Goal: Task Accomplishment & Management: Complete application form

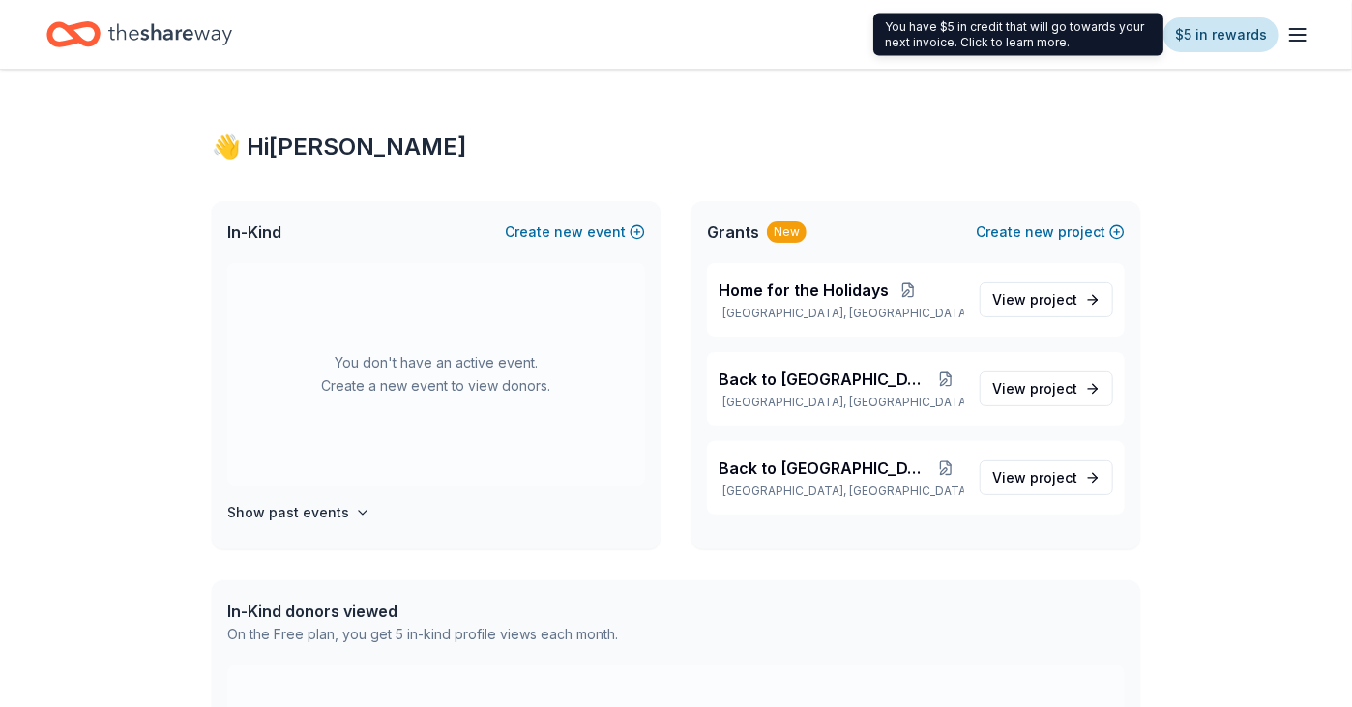
click at [1211, 38] on link "$5 in rewards" at bounding box center [1221, 34] width 115 height 35
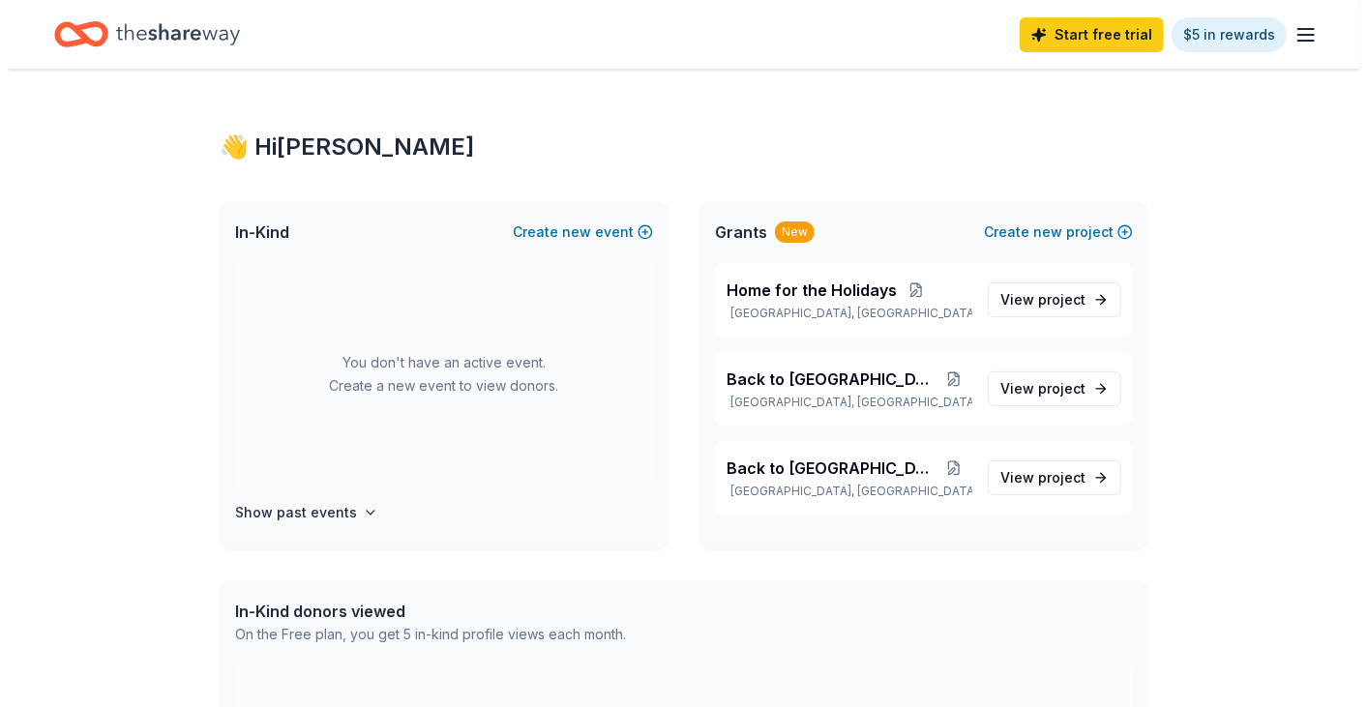
scroll to position [97, 0]
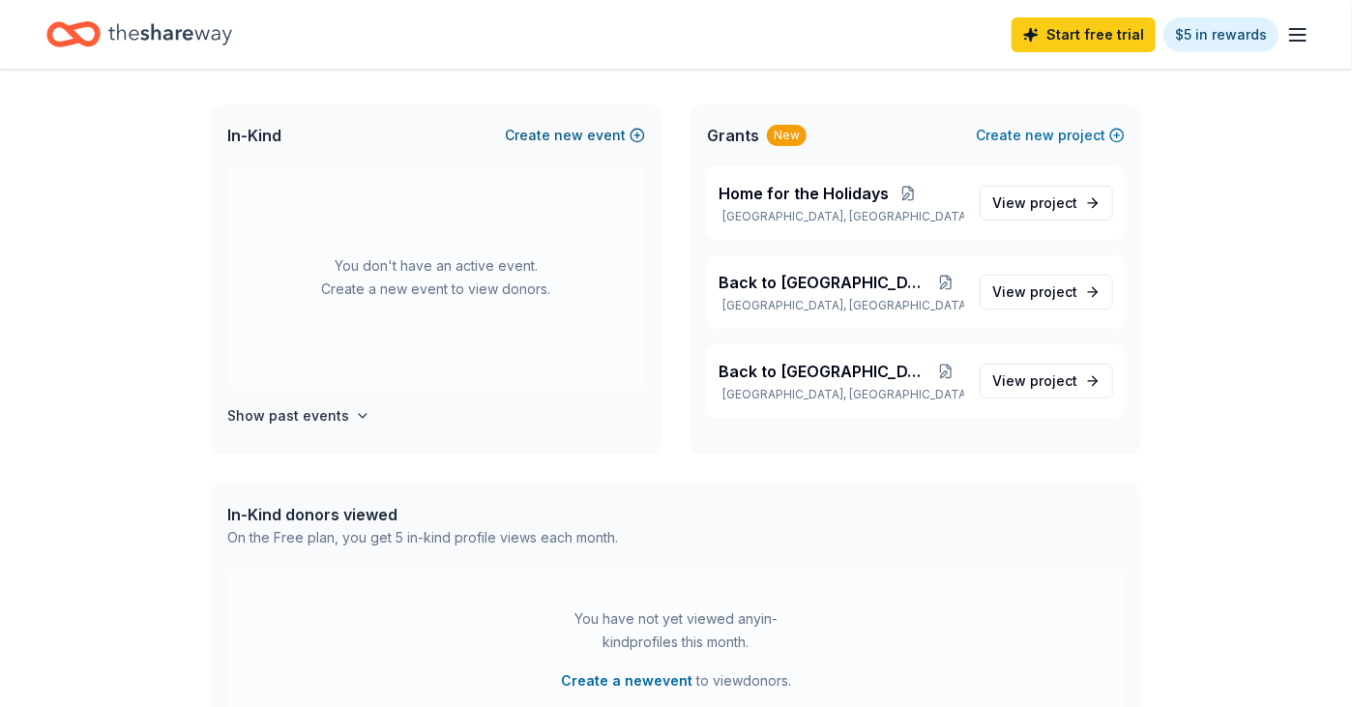
click at [583, 129] on span "new" at bounding box center [568, 135] width 29 height 23
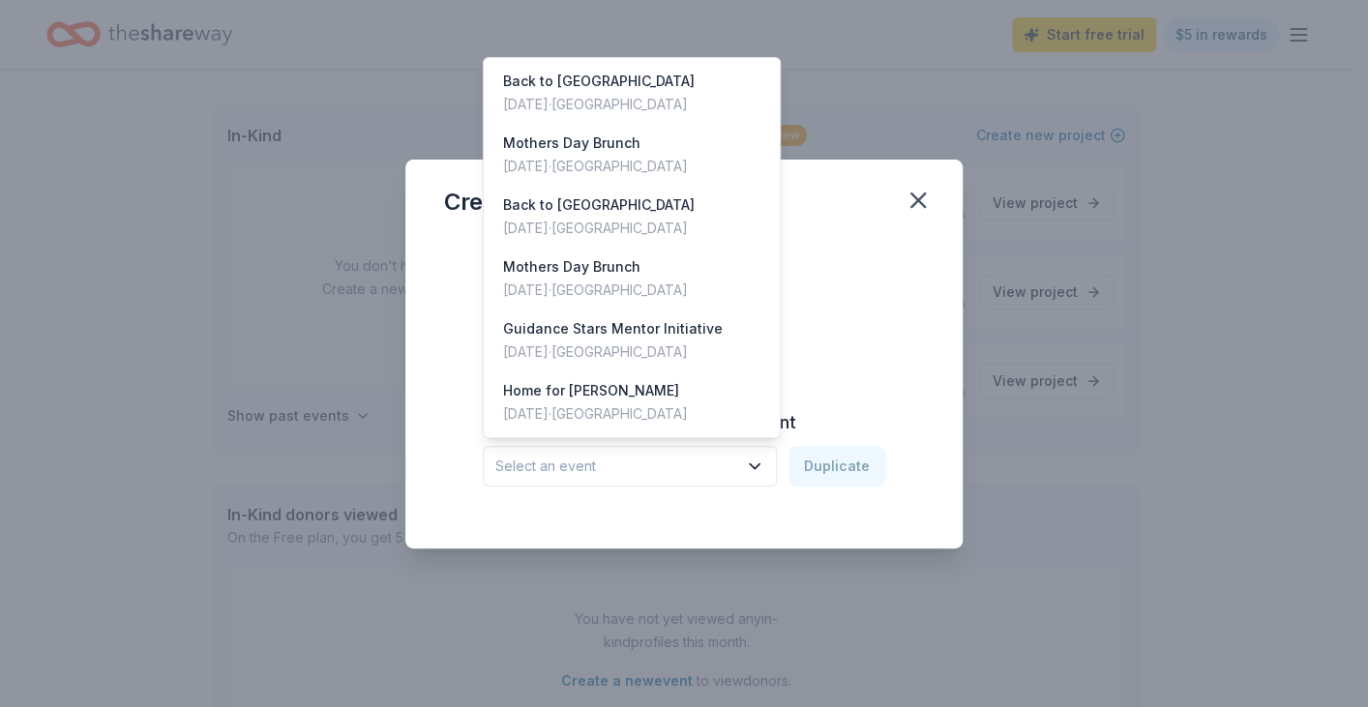
click at [681, 469] on span "Select an event" at bounding box center [616, 466] width 242 height 23
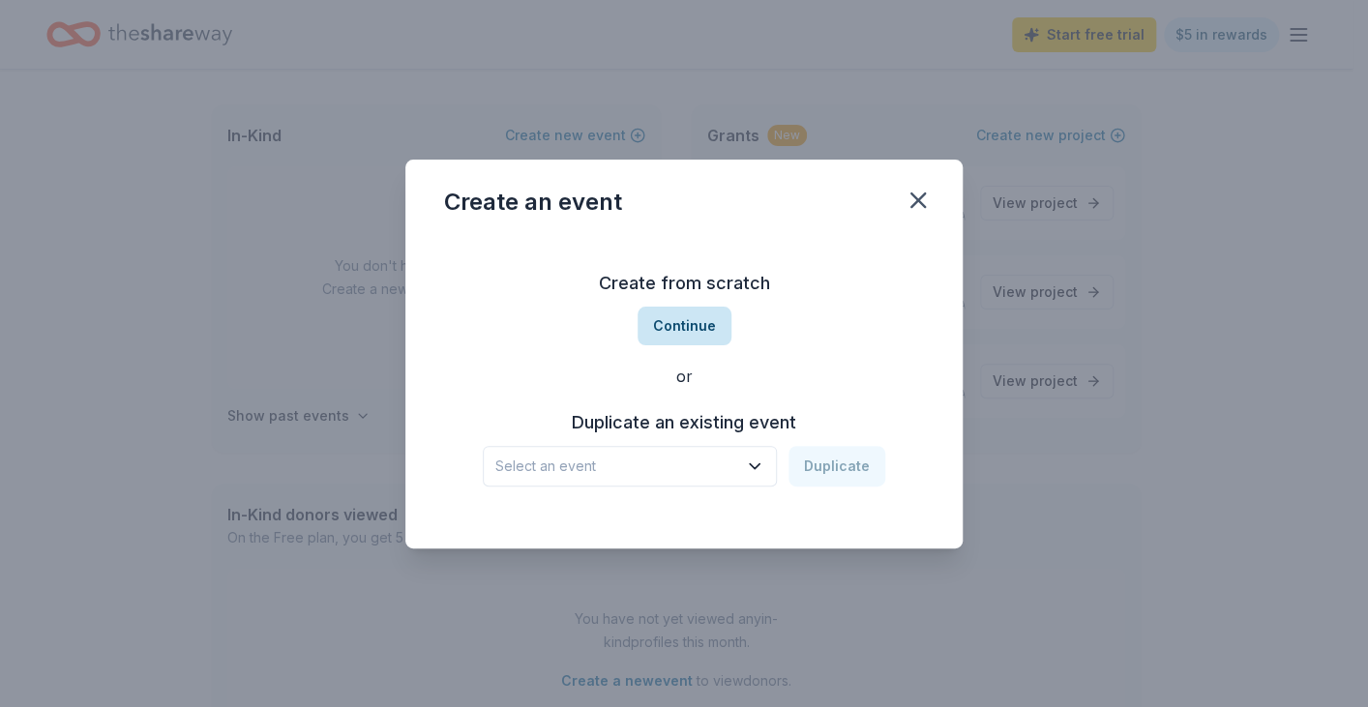
click at [715, 321] on button "Continue" at bounding box center [684, 326] width 94 height 39
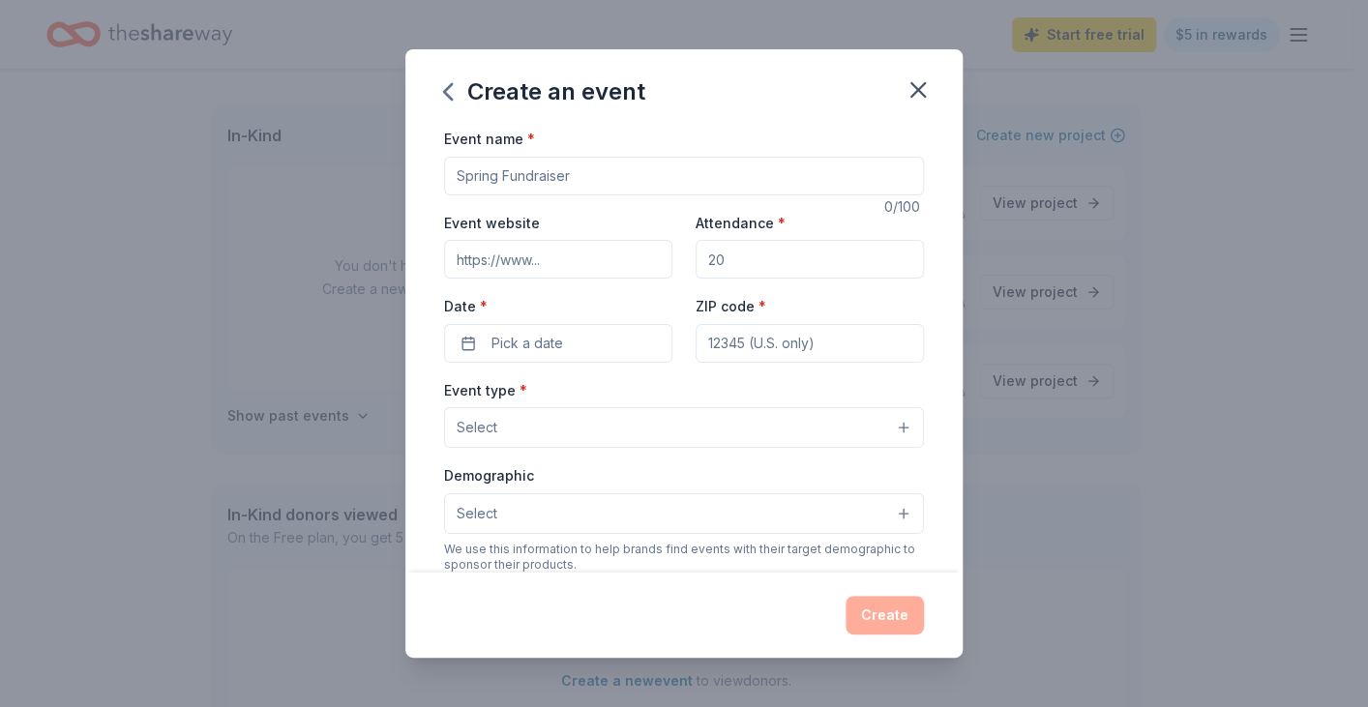
click at [533, 176] on input "Event name *" at bounding box center [684, 176] width 480 height 39
type input "T"
type input "Community Thanksgivng Meal"
type input "79423"
drag, startPoint x: 751, startPoint y: 248, endPoint x: 468, endPoint y: 264, distance: 282.9
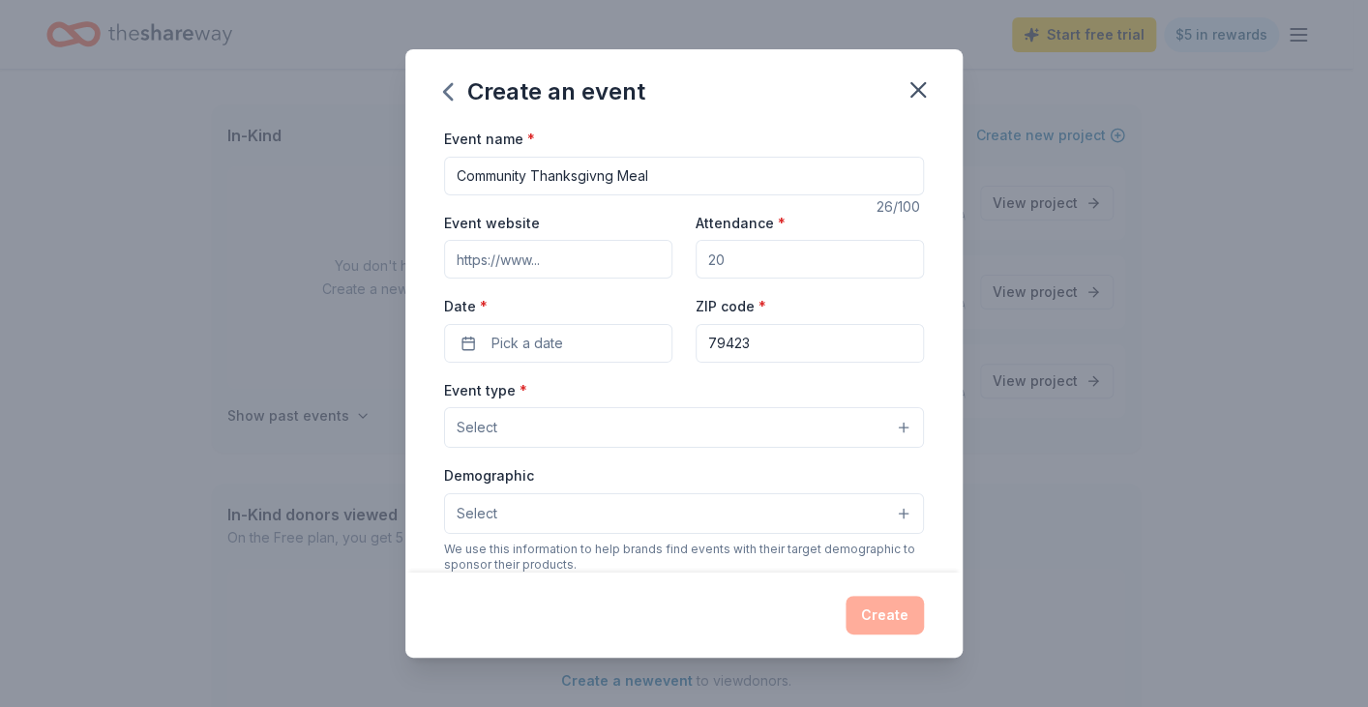
click at [468, 264] on div "Event website Attendance * Date * Pick a date ZIP code * 79423" at bounding box center [684, 287] width 480 height 152
type input "300"
click at [494, 343] on span "Pick a date" at bounding box center [527, 343] width 72 height 23
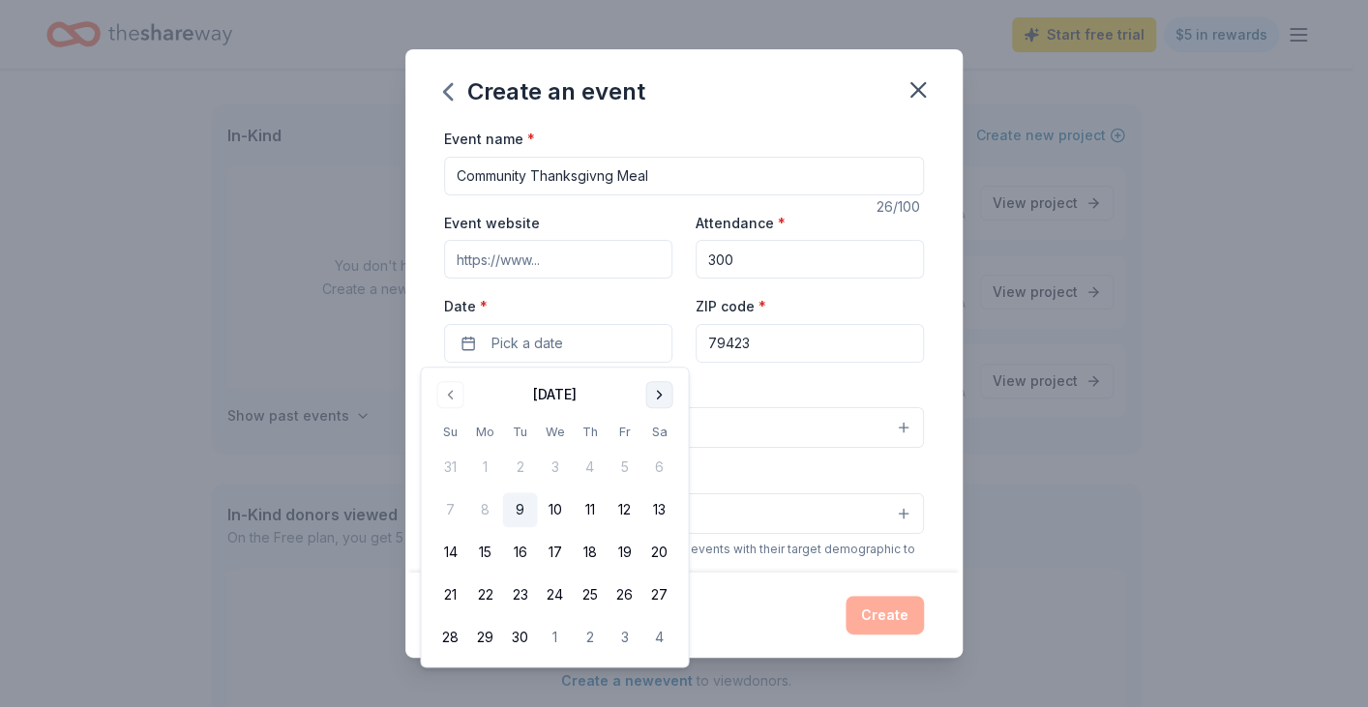
click at [666, 386] on button "Go to next month" at bounding box center [658, 394] width 27 height 27
click at [662, 387] on button "Go to next month" at bounding box center [658, 394] width 27 height 27
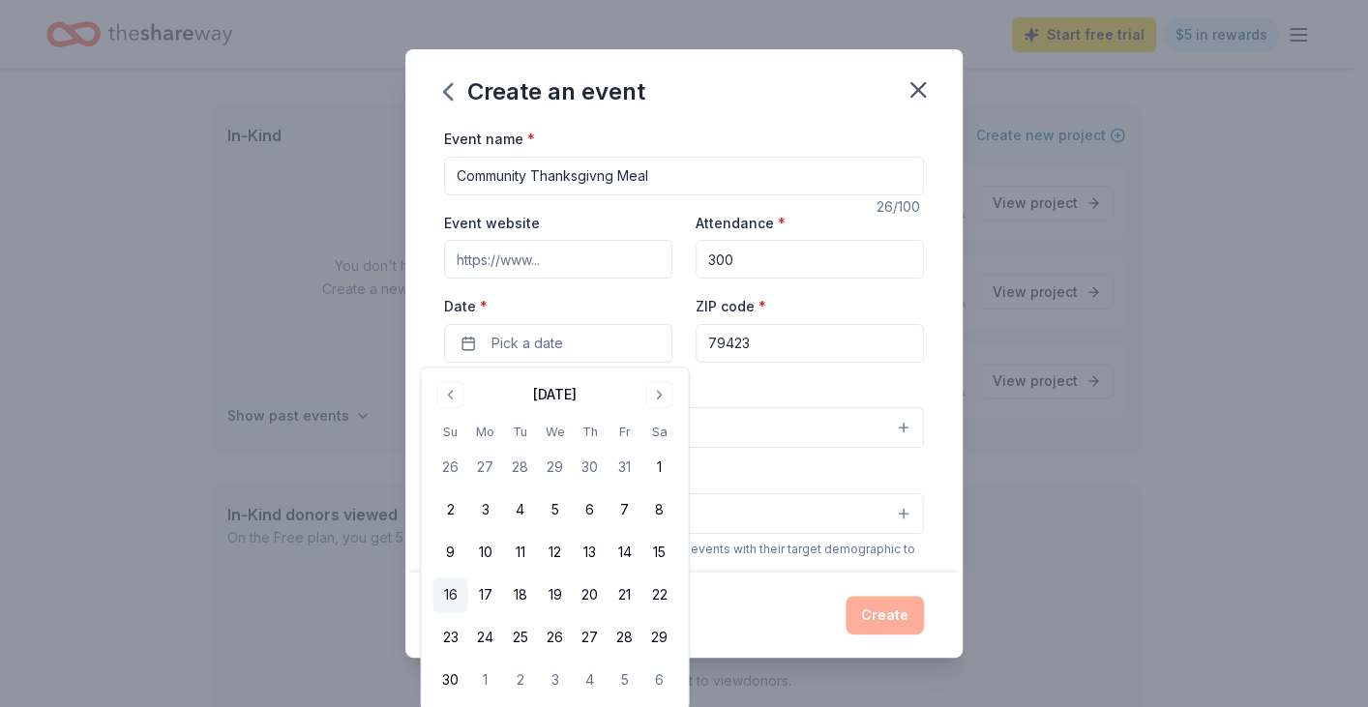
click at [457, 592] on button "16" at bounding box center [449, 594] width 35 height 35
click at [790, 340] on input "79423" at bounding box center [809, 343] width 228 height 39
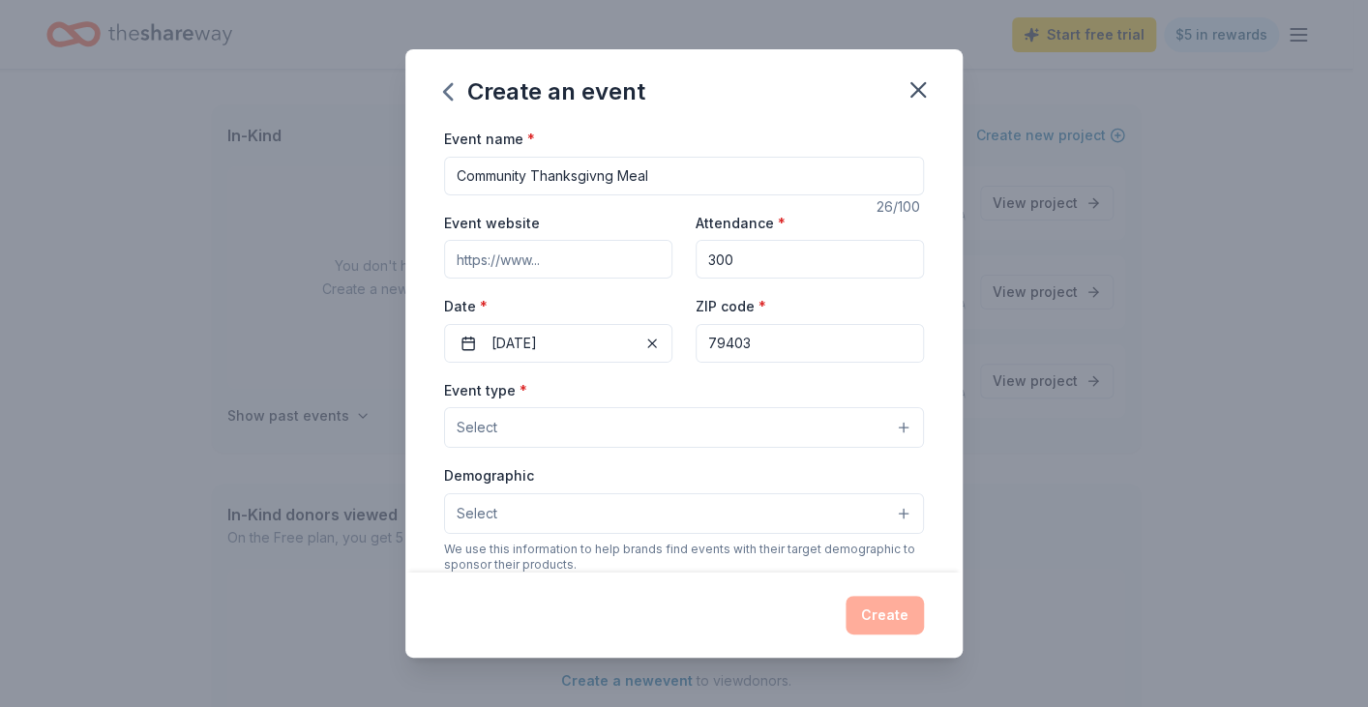
type input "79403"
click at [590, 405] on div "Event type * Select" at bounding box center [684, 413] width 480 height 71
click at [588, 426] on button "Select" at bounding box center [684, 427] width 480 height 41
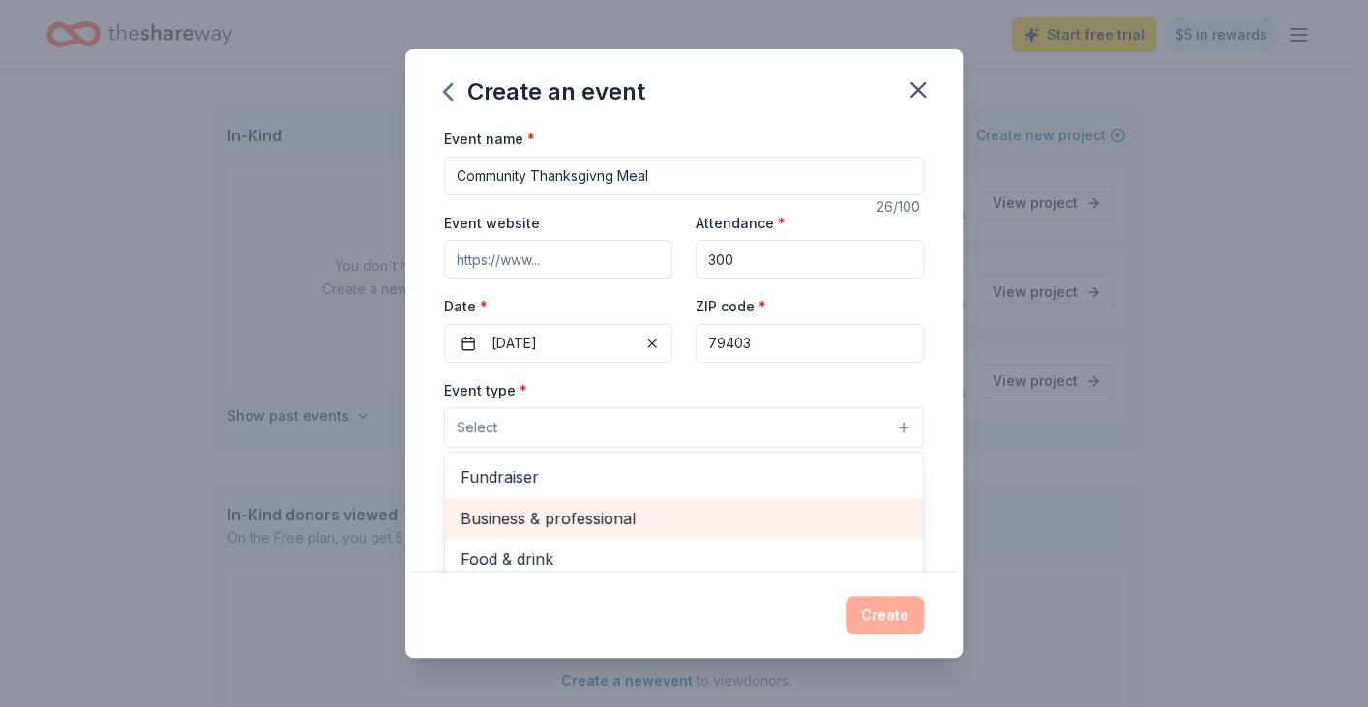
scroll to position [64, 0]
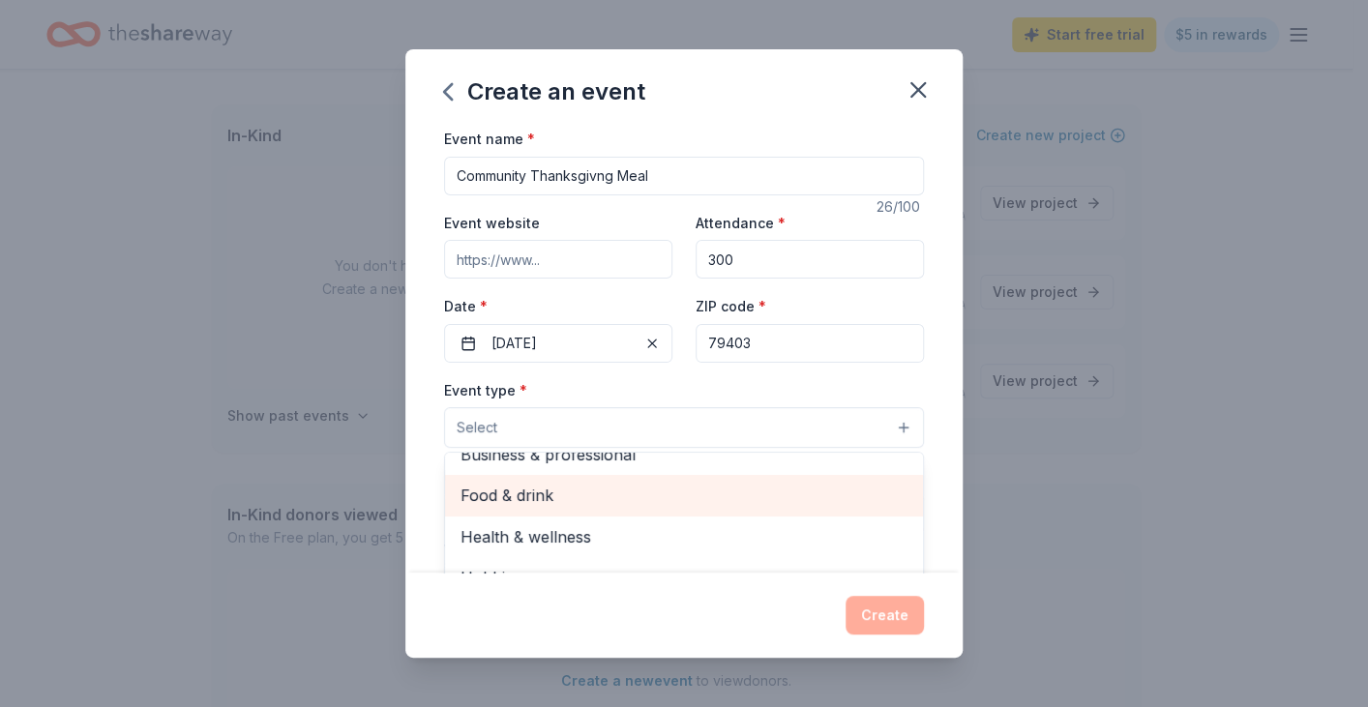
click at [578, 502] on span "Food & drink" at bounding box center [683, 495] width 447 height 25
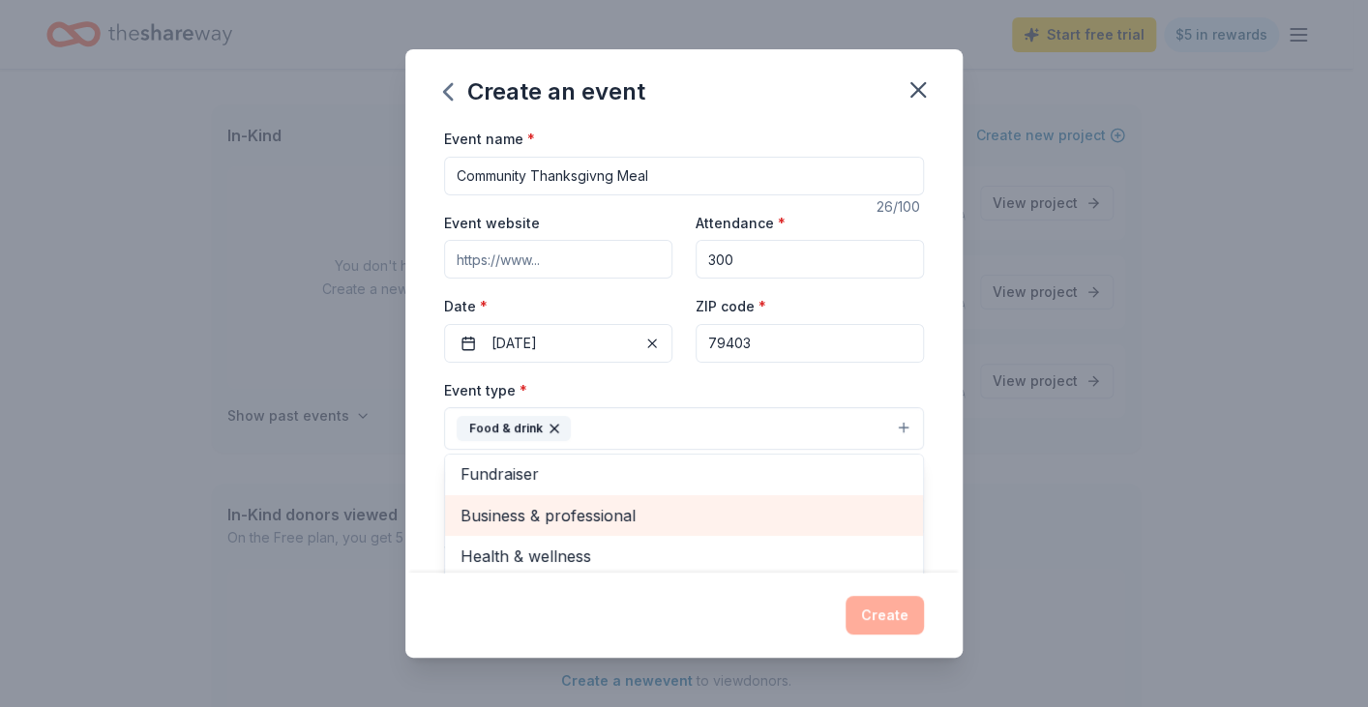
scroll to position [0, 0]
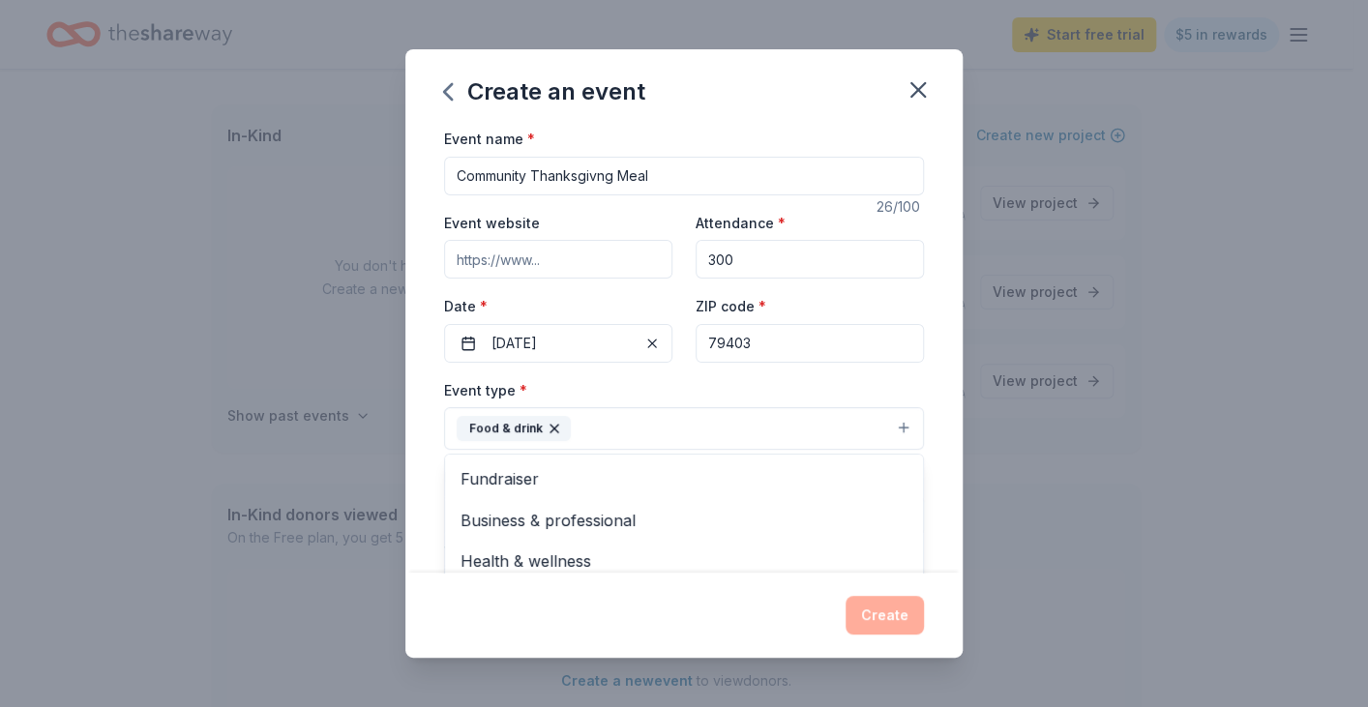
click at [844, 387] on div "Event type * Food & drink Fundraiser Business & professional Health & wellness …" at bounding box center [684, 414] width 480 height 73
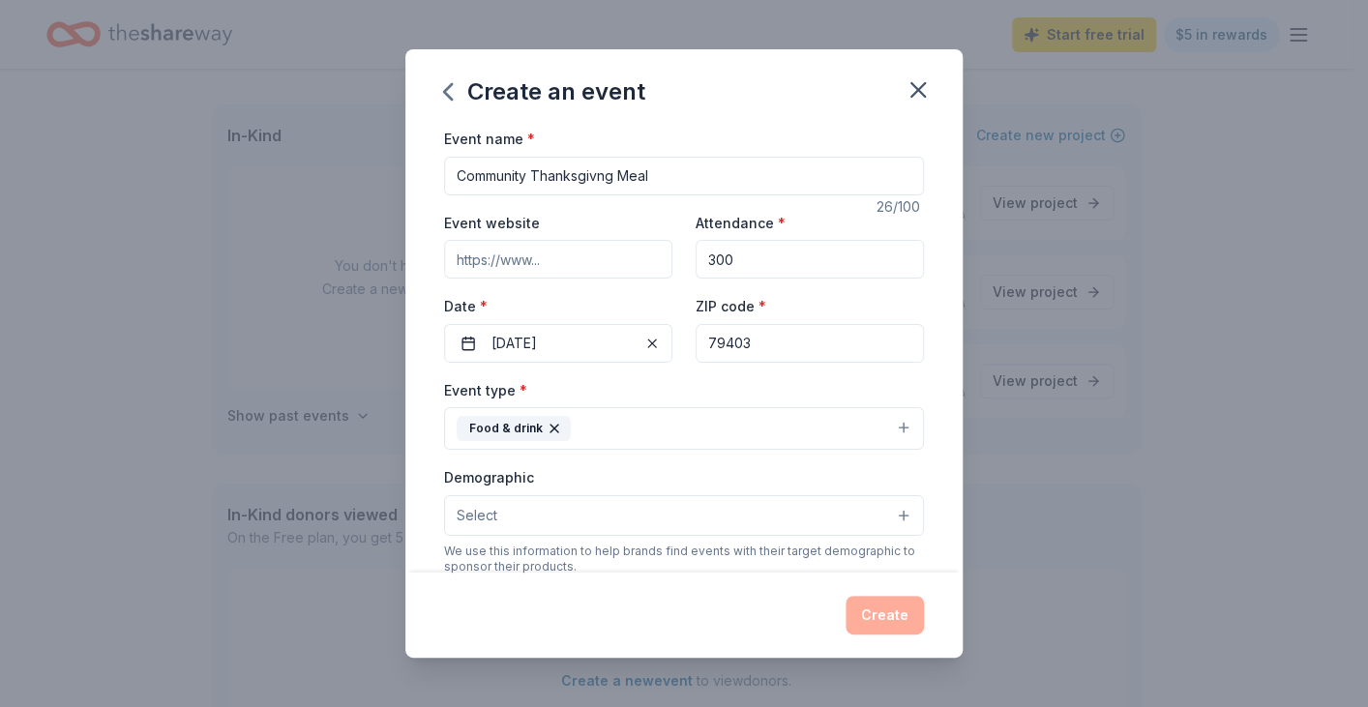
click at [570, 501] on button "Select" at bounding box center [684, 515] width 480 height 41
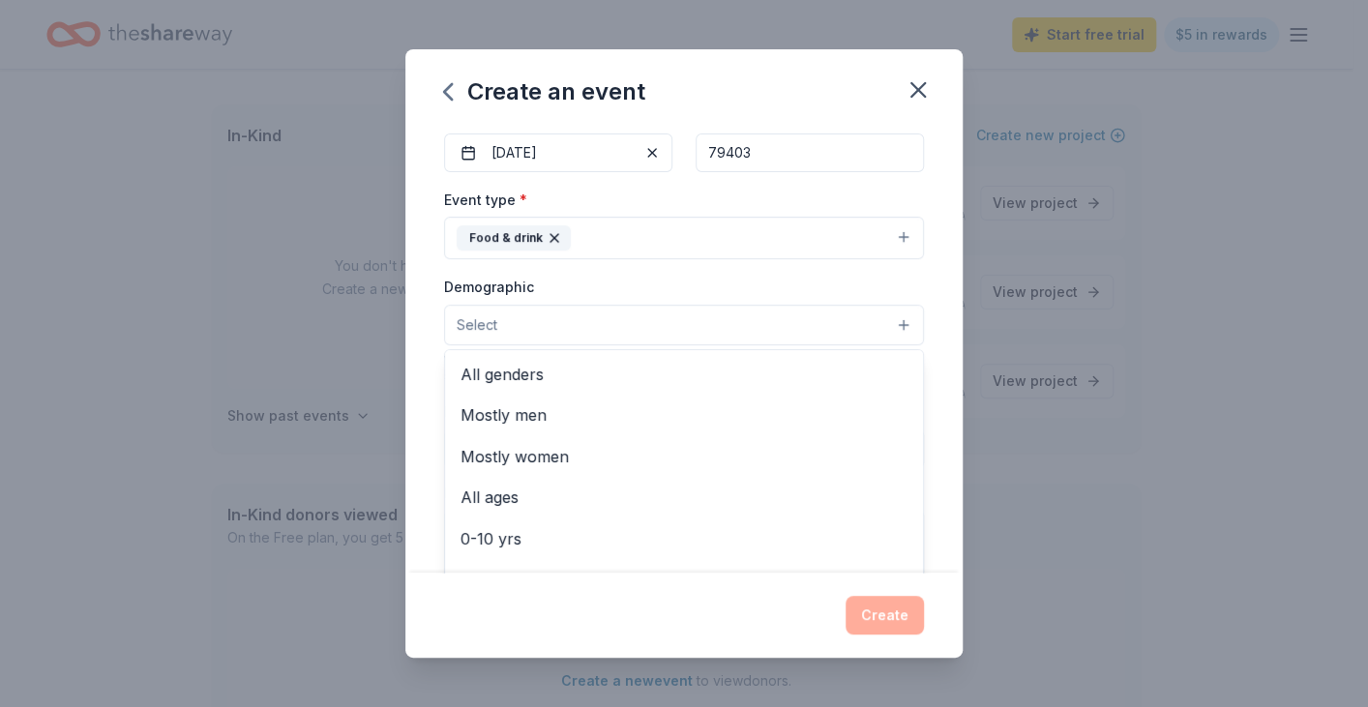
scroll to position [193, 0]
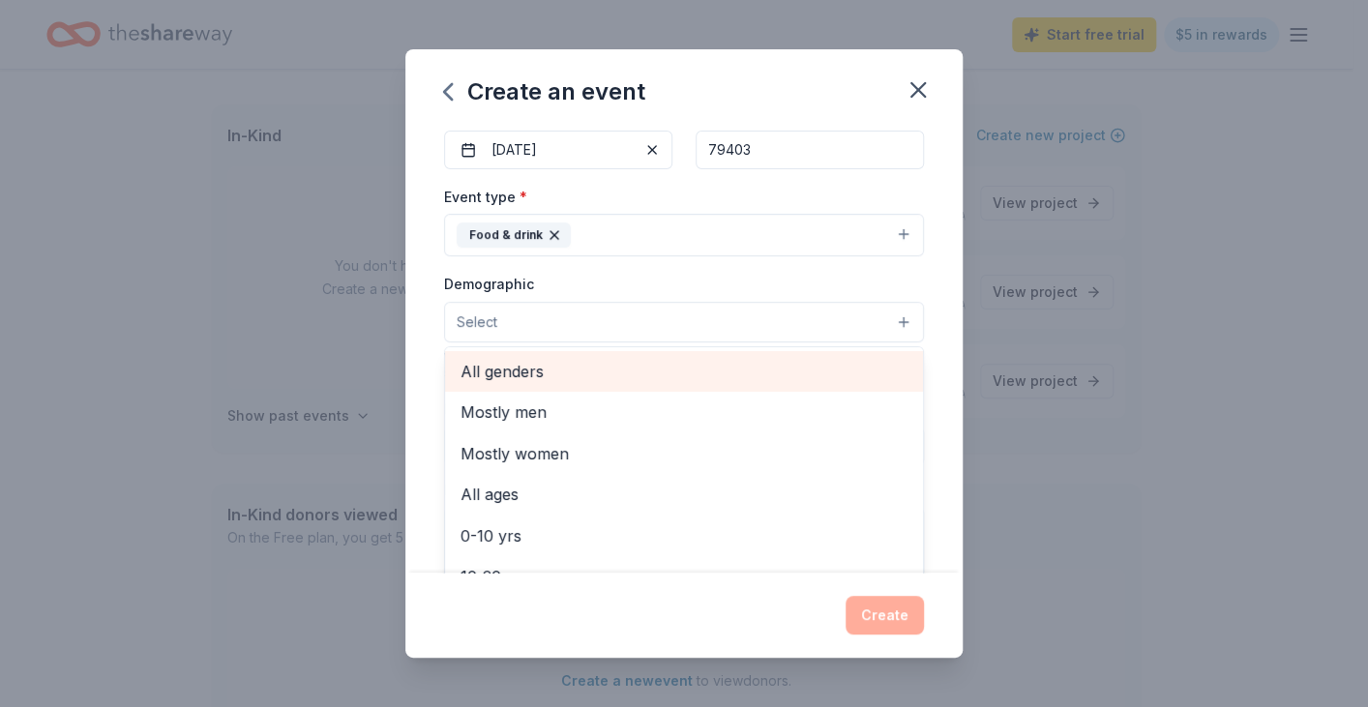
click at [540, 378] on span "All genders" at bounding box center [683, 371] width 447 height 25
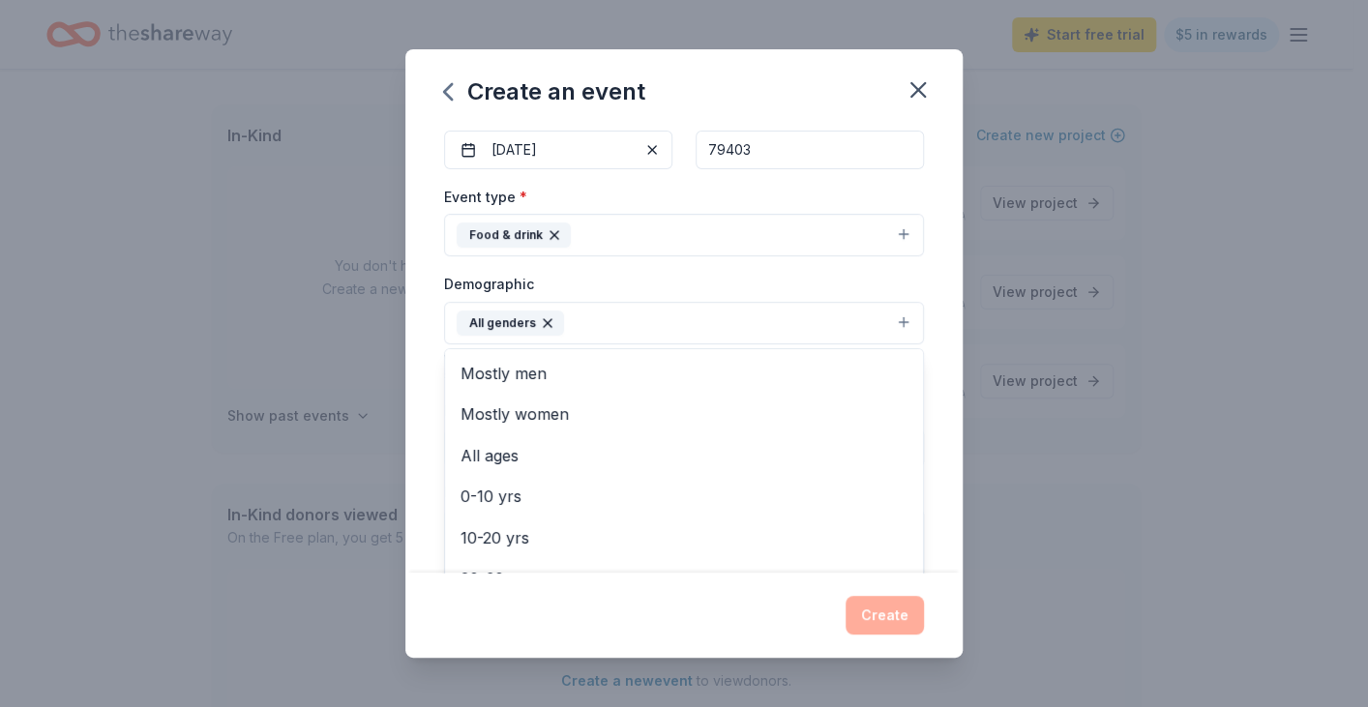
click at [921, 483] on div "Event name * Community Thanksgivng Meal 26 /100 Event website Attendance * 300 …" at bounding box center [683, 350] width 557 height 446
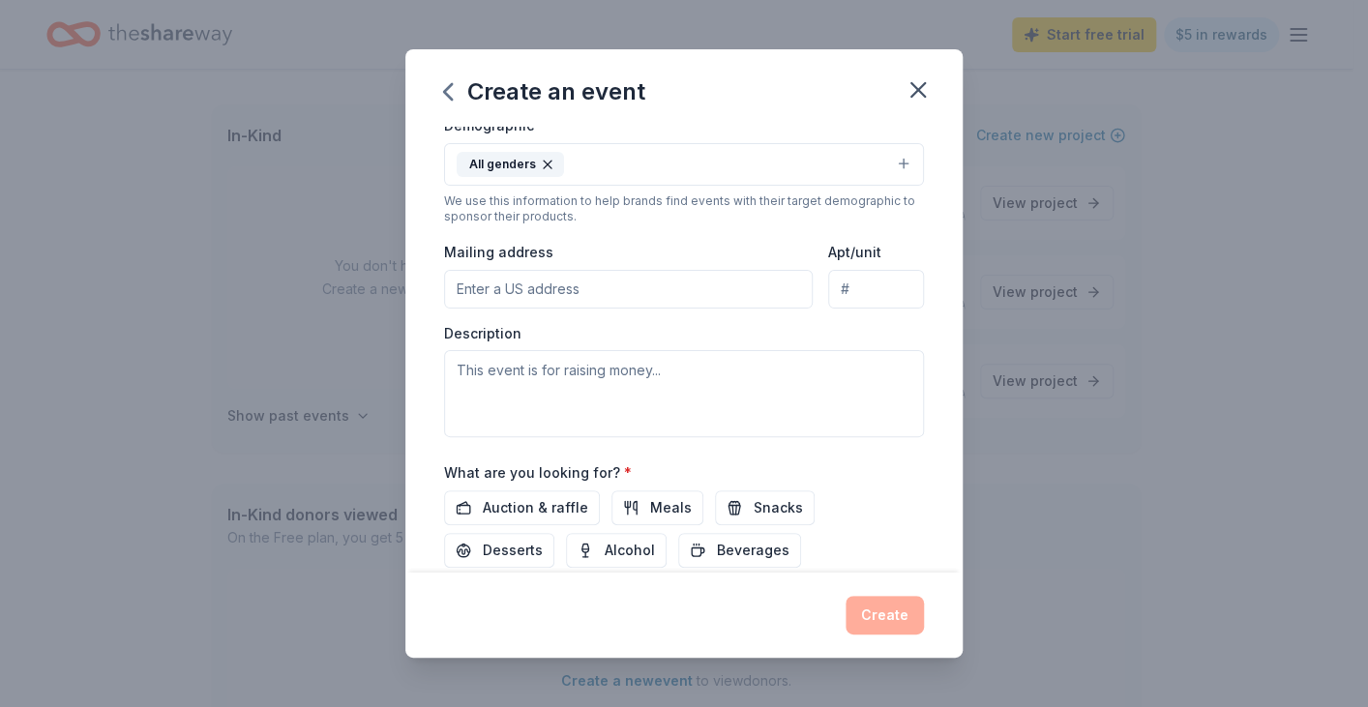
scroll to position [387, 0]
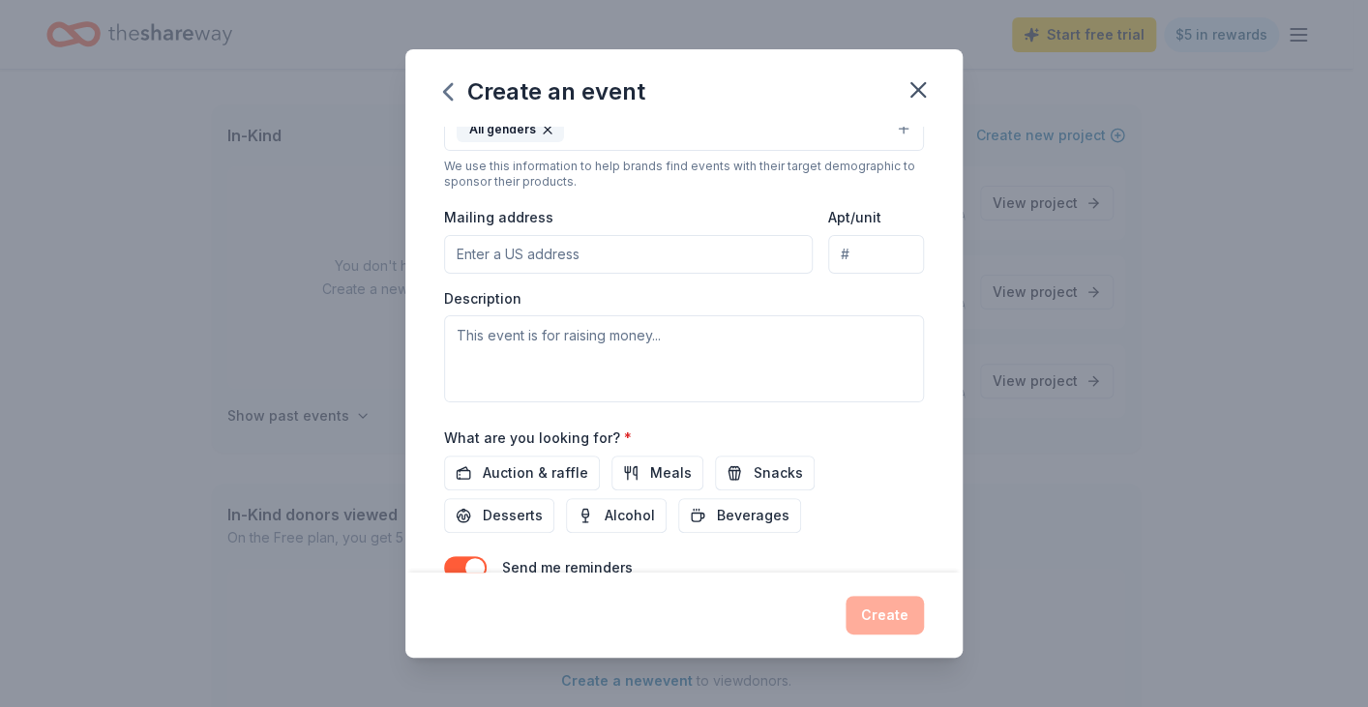
click at [539, 242] on input "Mailing address" at bounding box center [628, 254] width 369 height 39
type input "7205 103rd Street"
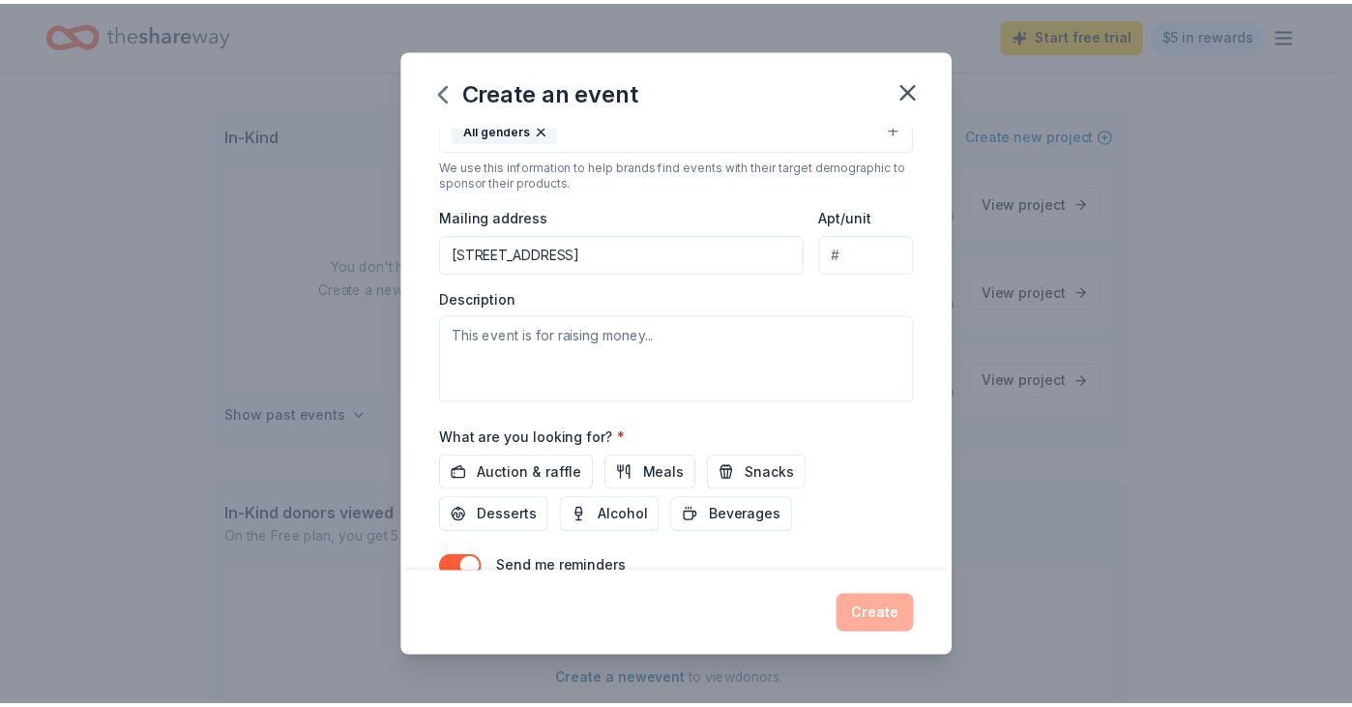
scroll to position [481, 0]
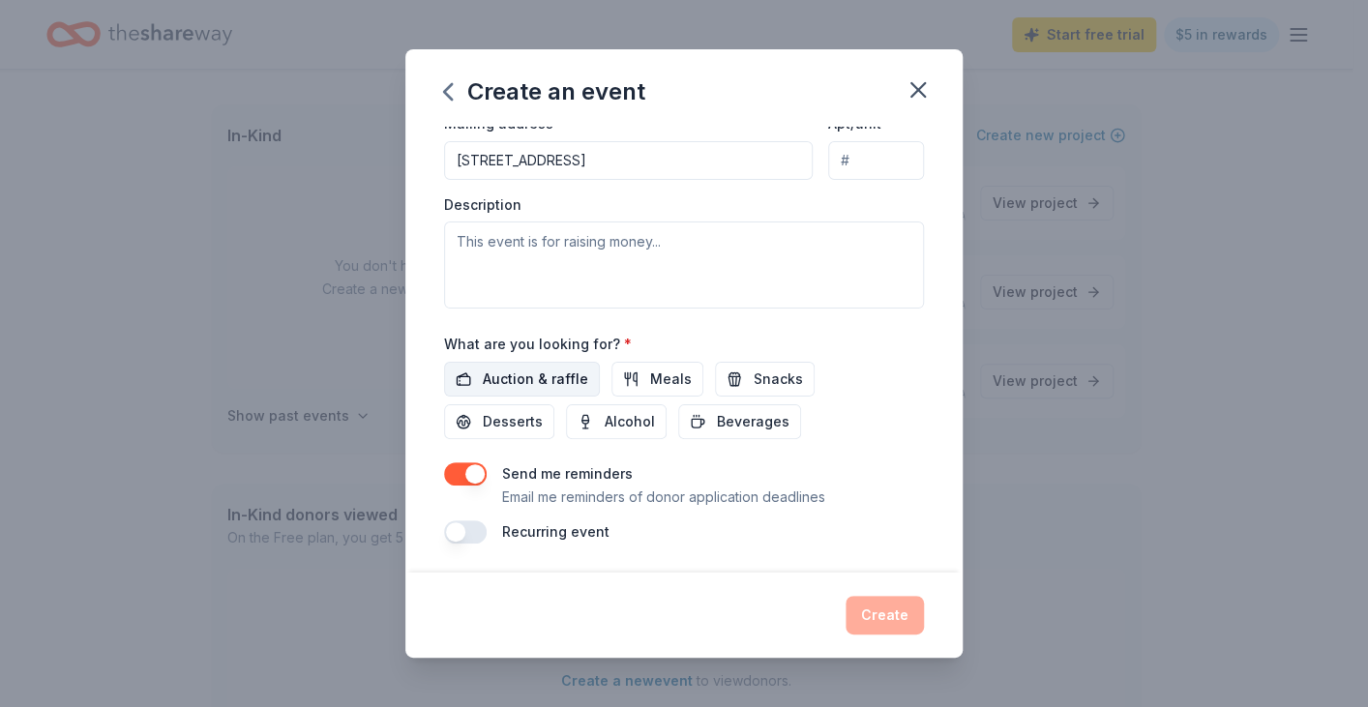
click at [537, 375] on span "Auction & raffle" at bounding box center [535, 379] width 105 height 23
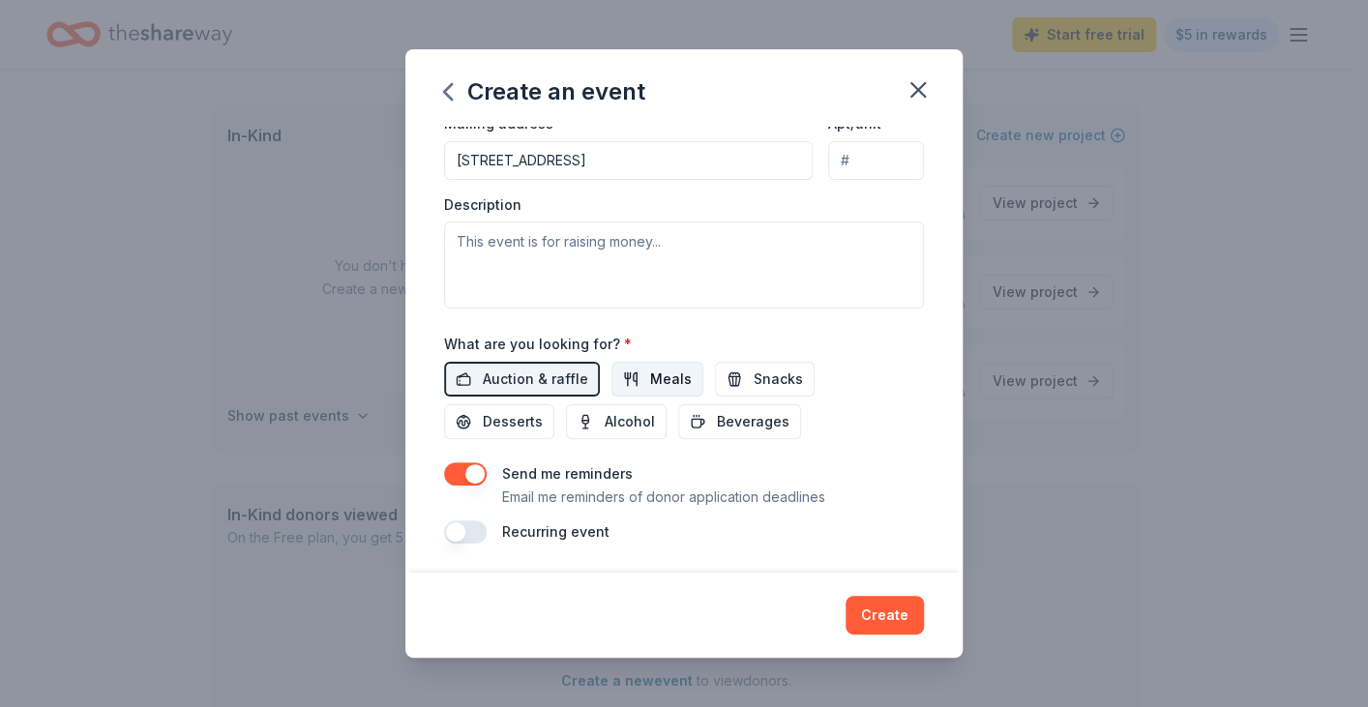
click at [650, 378] on span "Meals" at bounding box center [671, 379] width 42 height 23
click at [760, 377] on span "Snacks" at bounding box center [777, 379] width 49 height 23
click at [522, 423] on span "Desserts" at bounding box center [513, 421] width 60 height 23
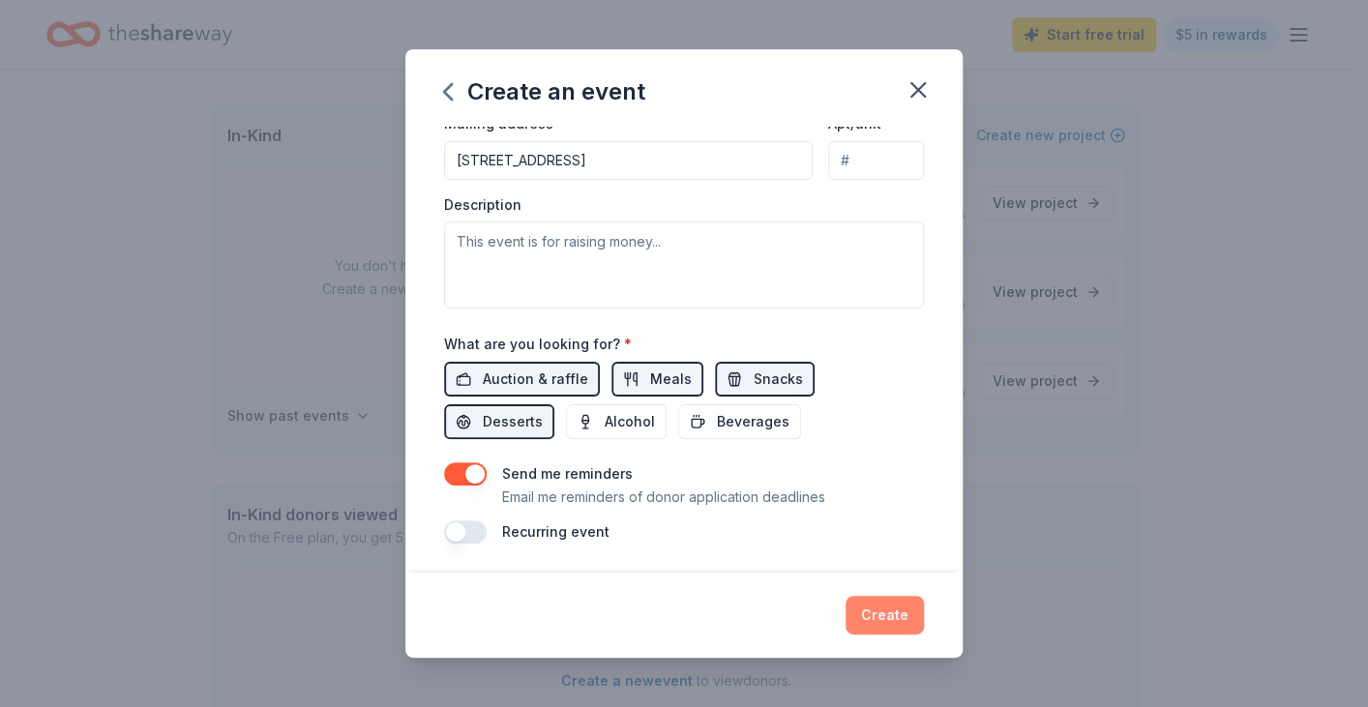
click at [895, 610] on button "Create" at bounding box center [884, 615] width 78 height 39
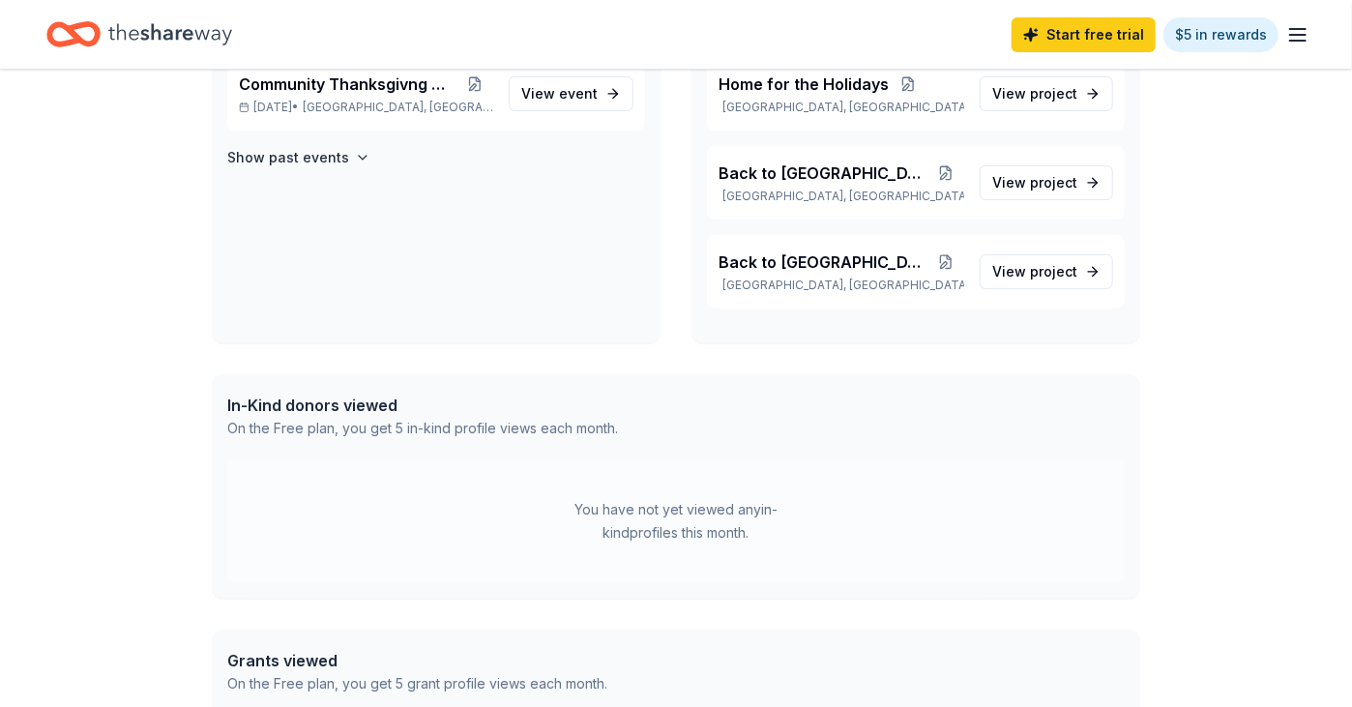
scroll to position [0, 0]
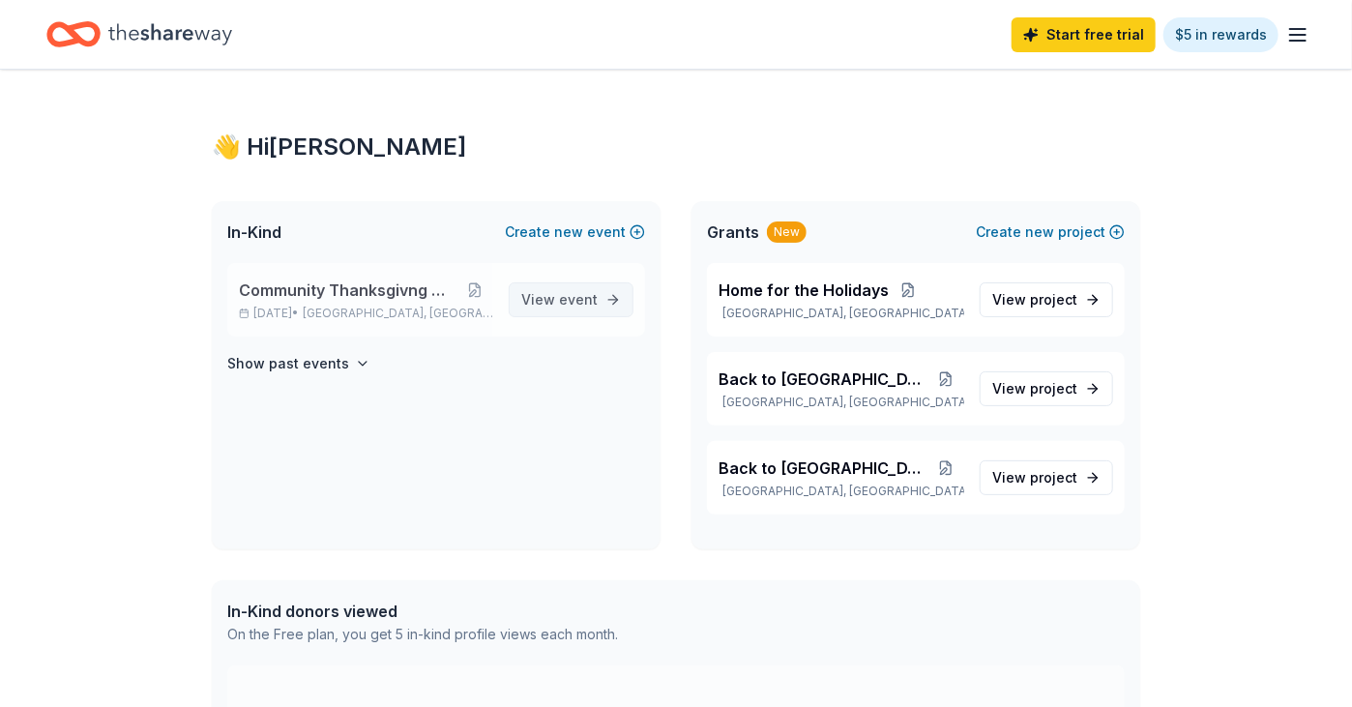
click at [560, 293] on span "View event" at bounding box center [559, 299] width 76 height 23
click at [563, 293] on span "event" at bounding box center [578, 299] width 39 height 16
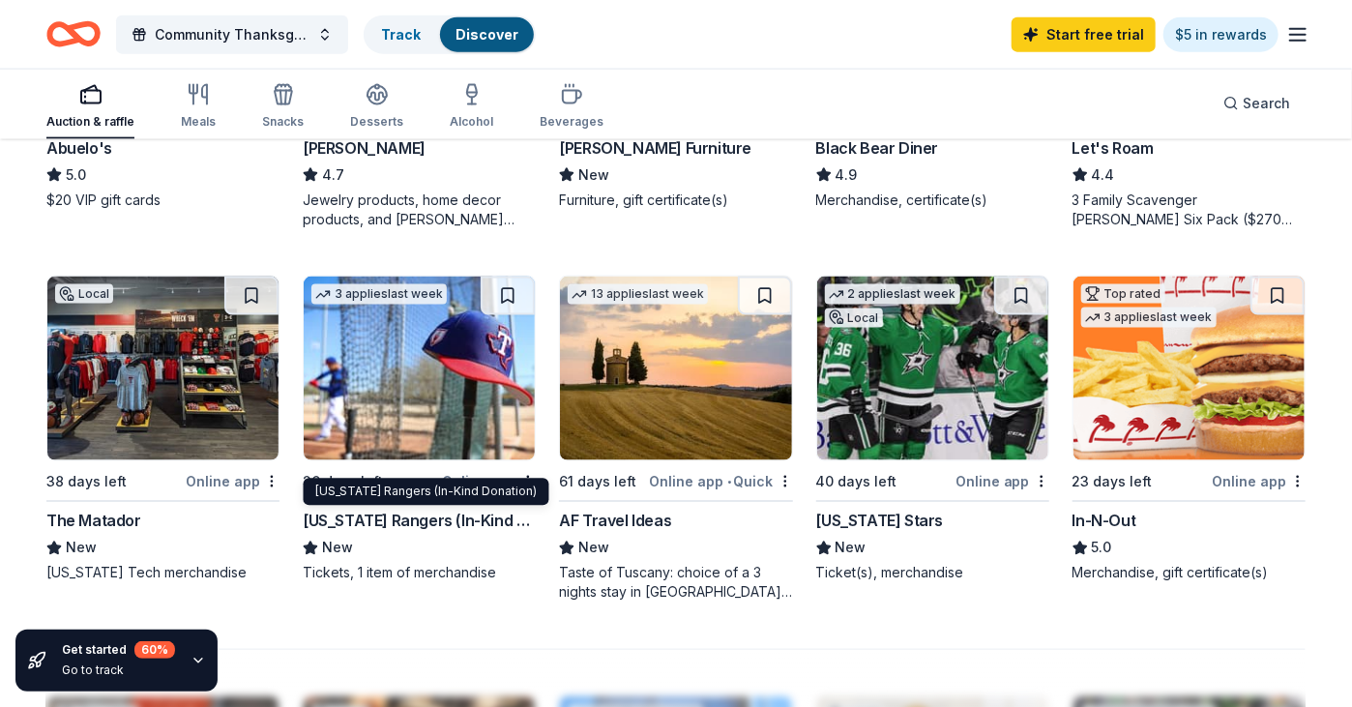
scroll to position [1161, 0]
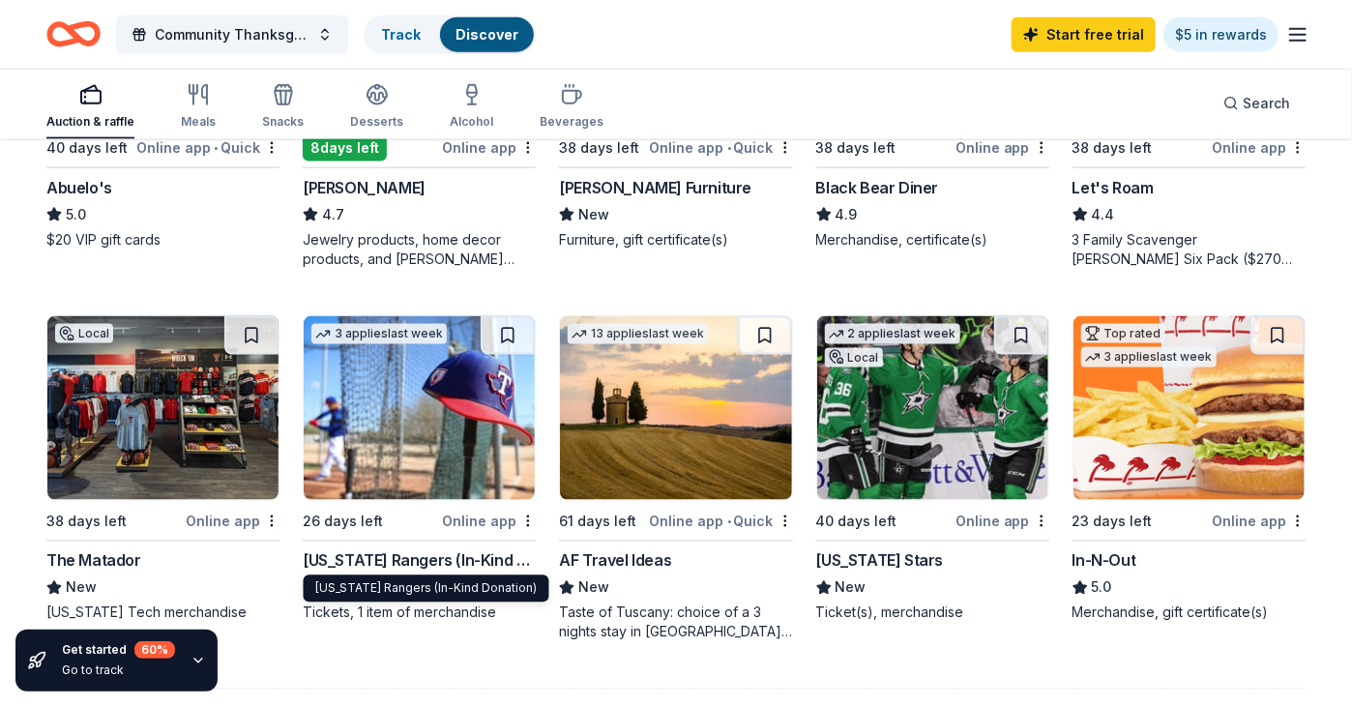
click at [366, 549] on div "Texas Rangers (In-Kind Donation)" at bounding box center [419, 560] width 233 height 23
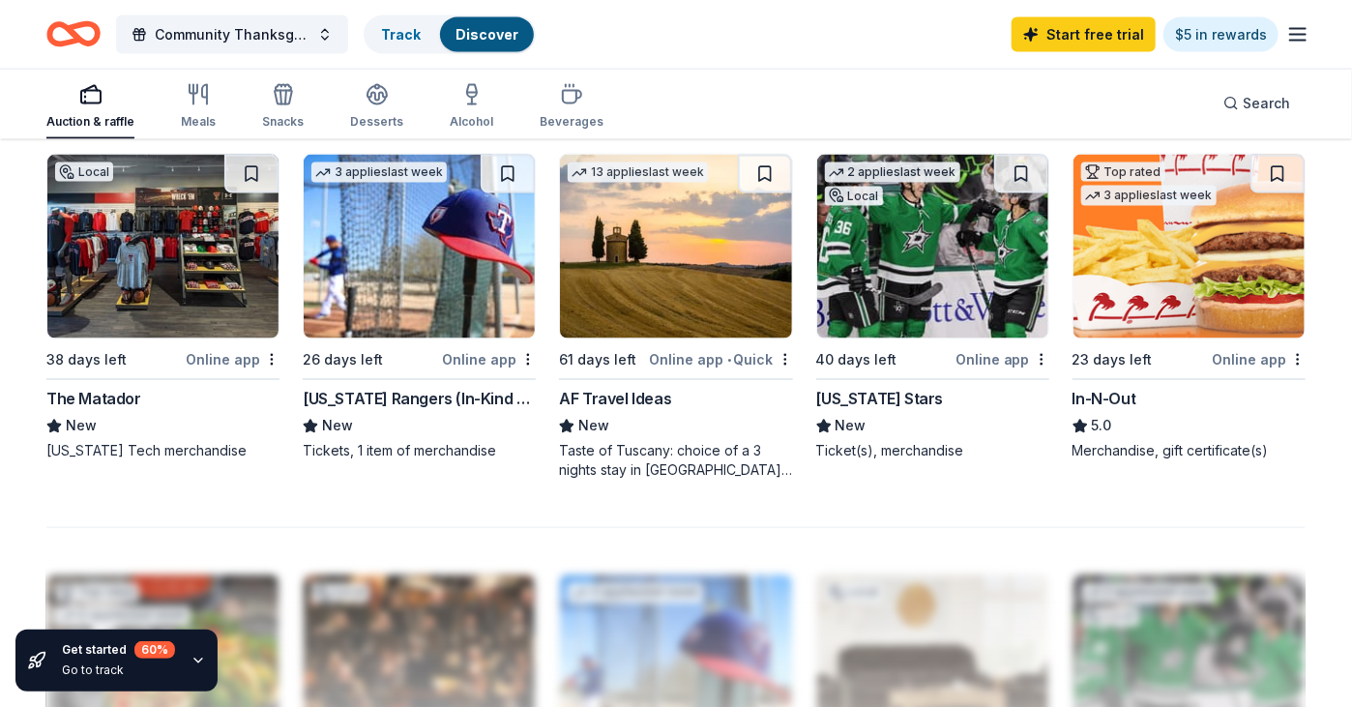
scroll to position [1354, 0]
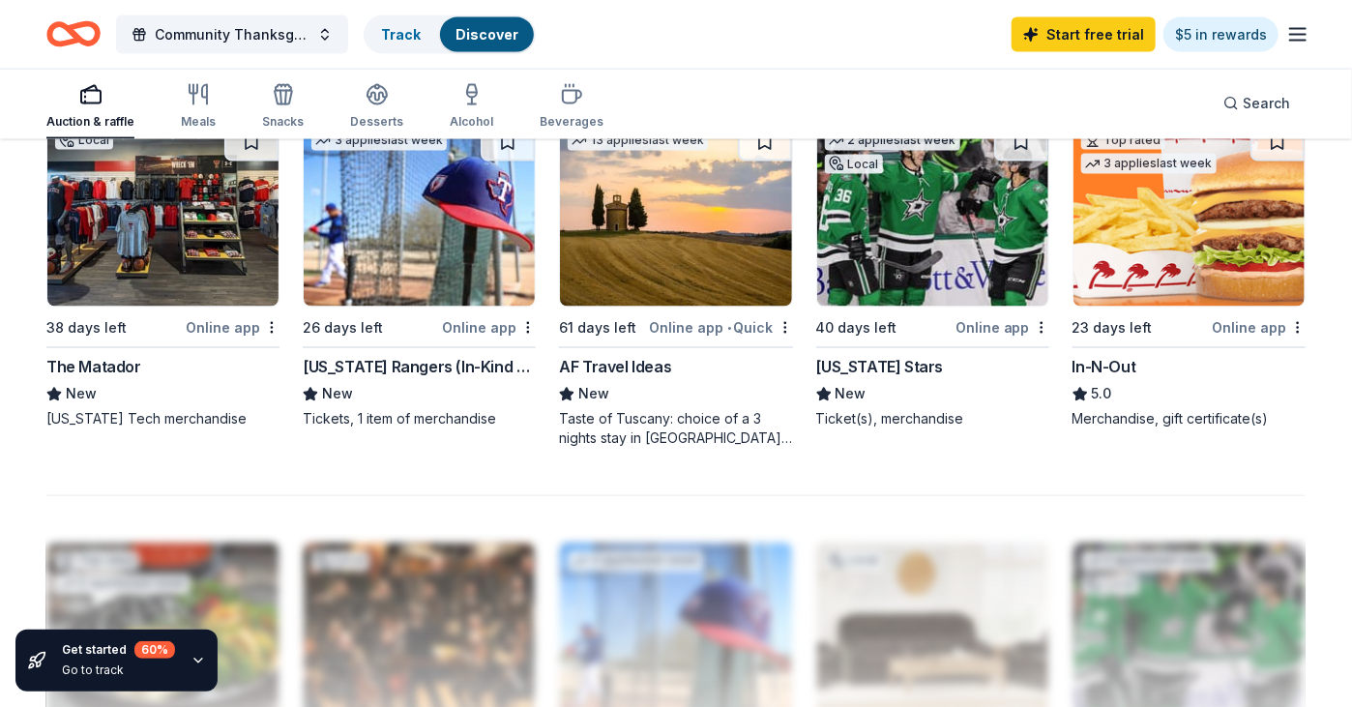
click at [91, 359] on div "The Matador" at bounding box center [93, 367] width 95 height 23
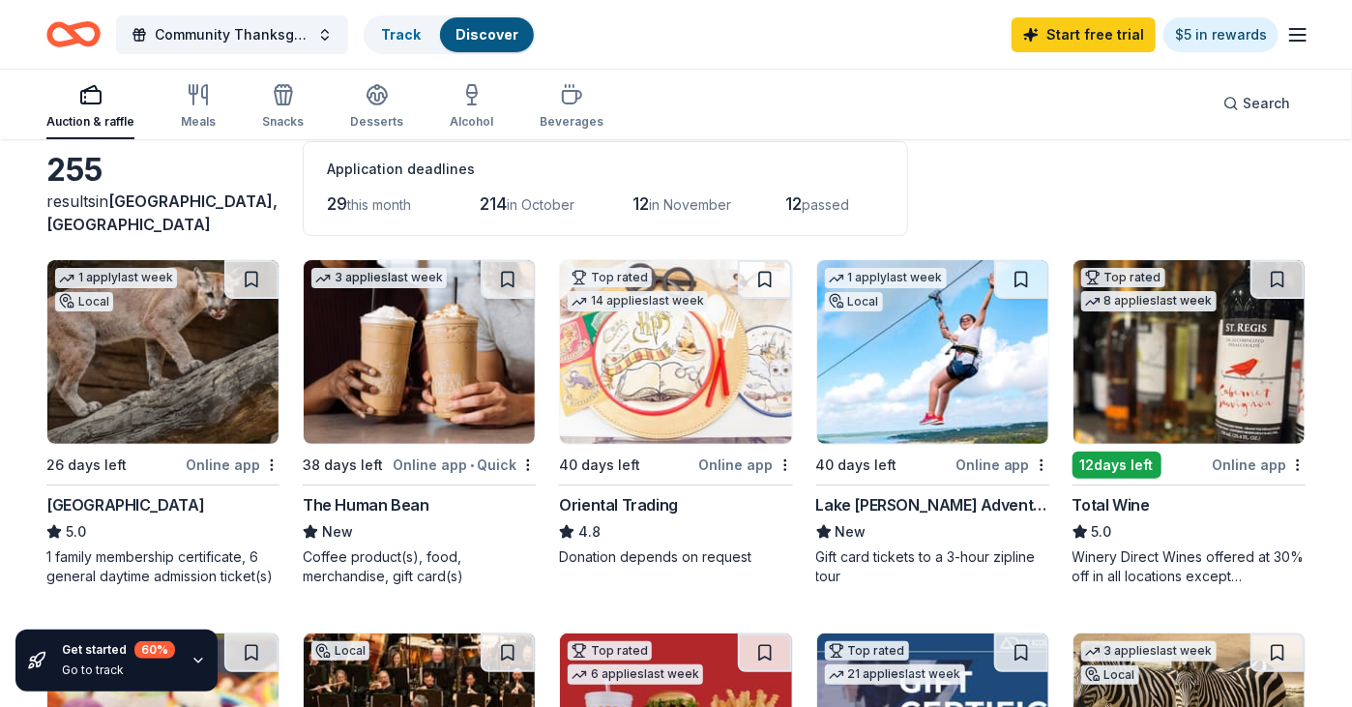
scroll to position [0, 0]
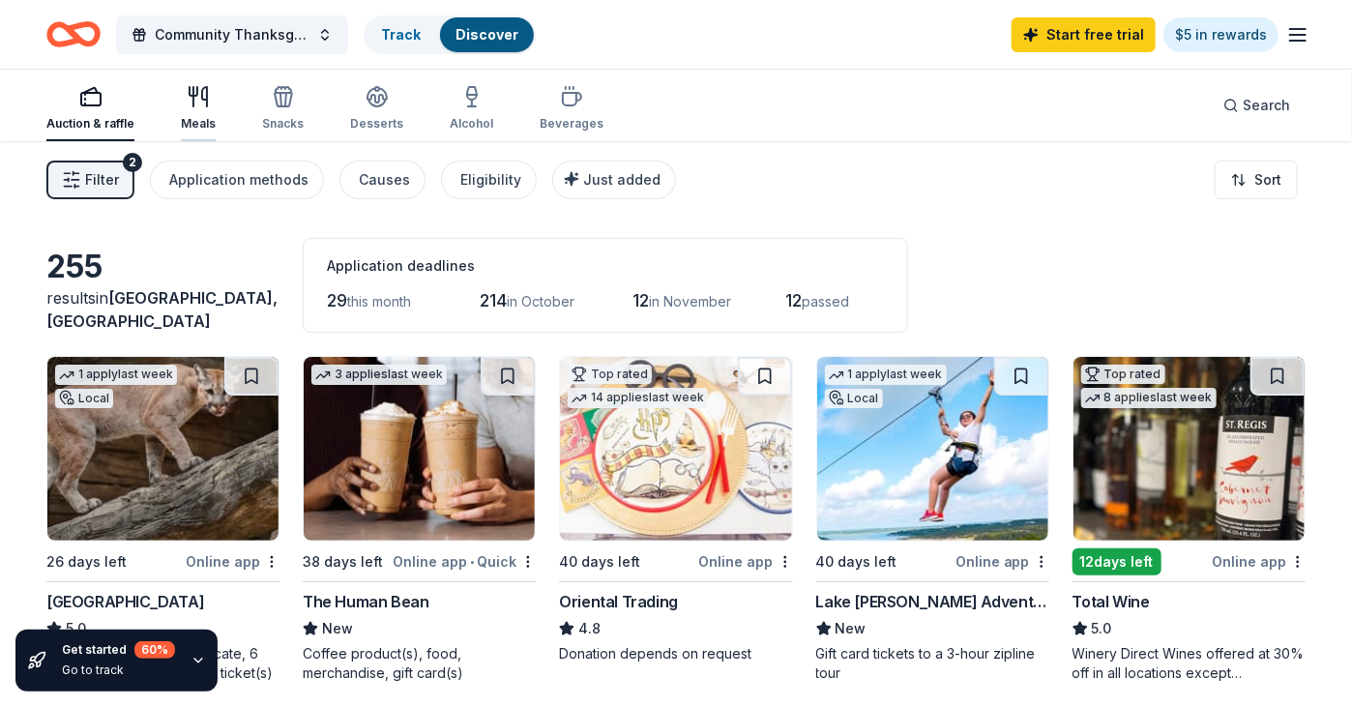
click at [198, 103] on icon "button" at bounding box center [198, 96] width 23 height 23
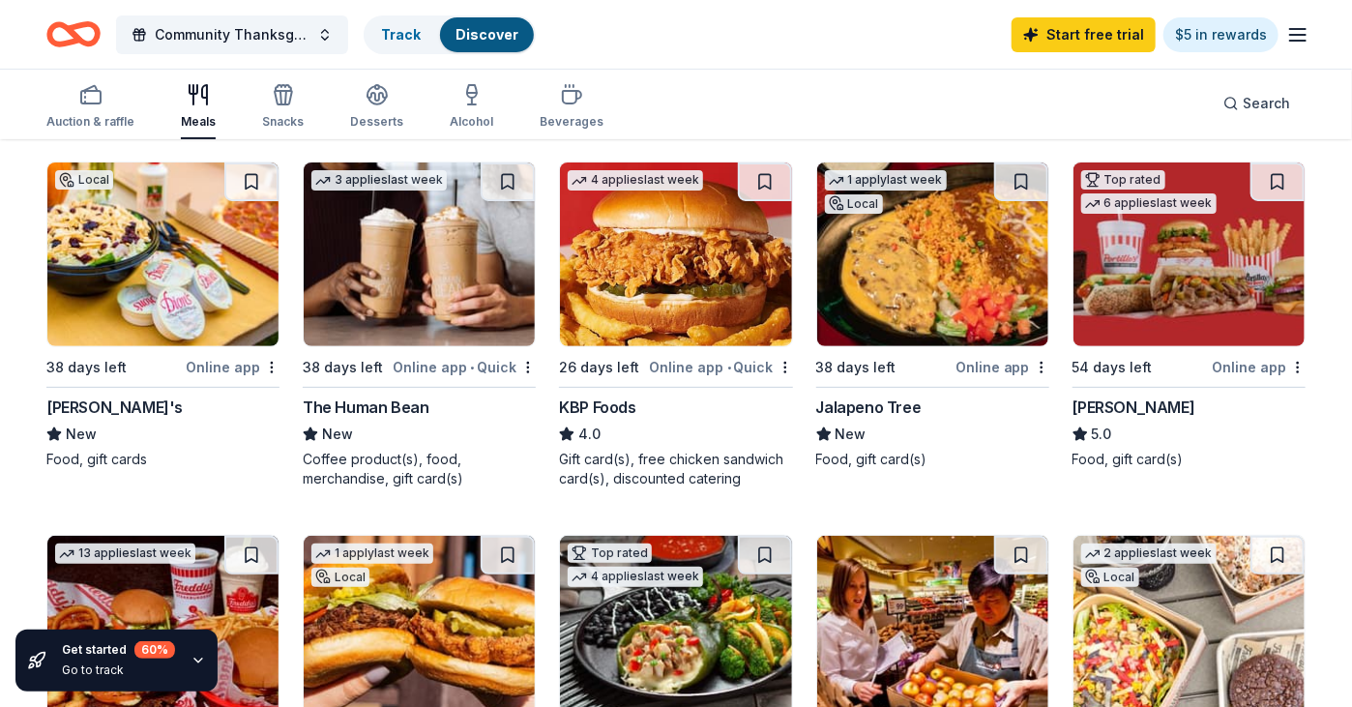
scroll to position [193, 0]
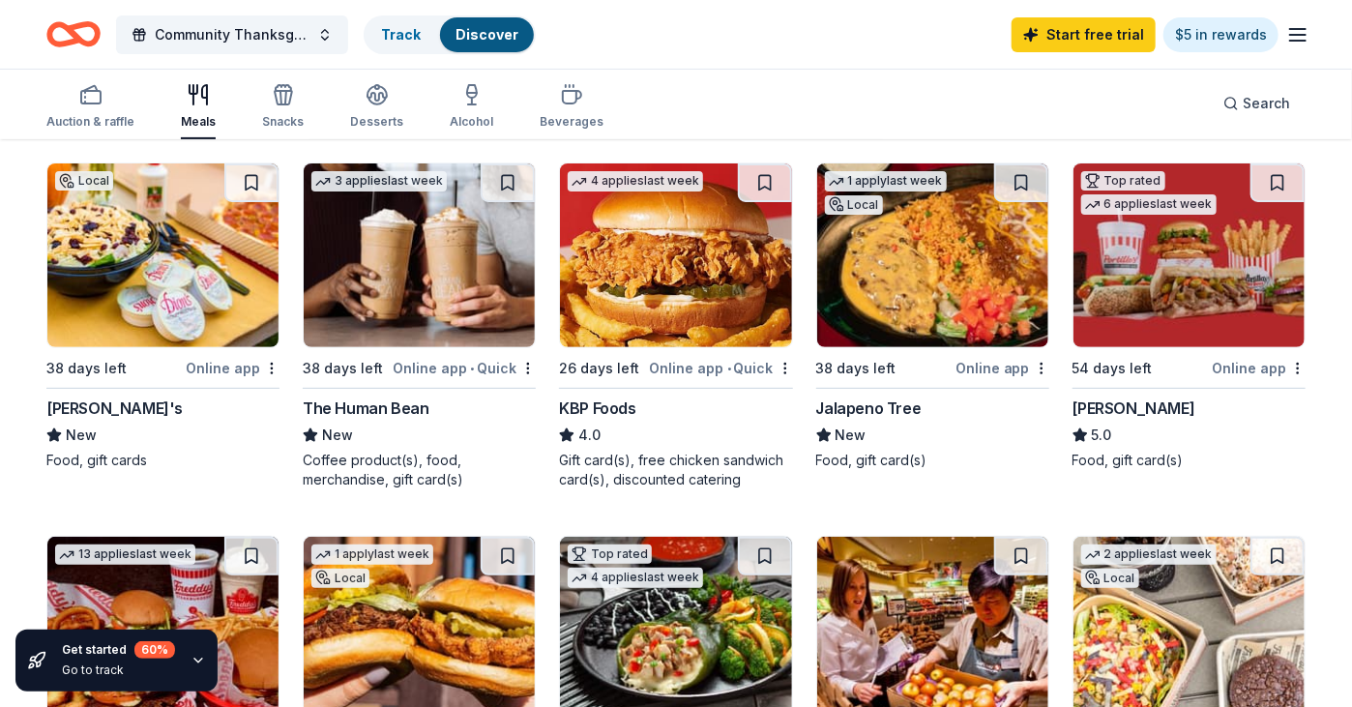
click at [376, 401] on div "The Human Bean" at bounding box center [366, 408] width 126 height 23
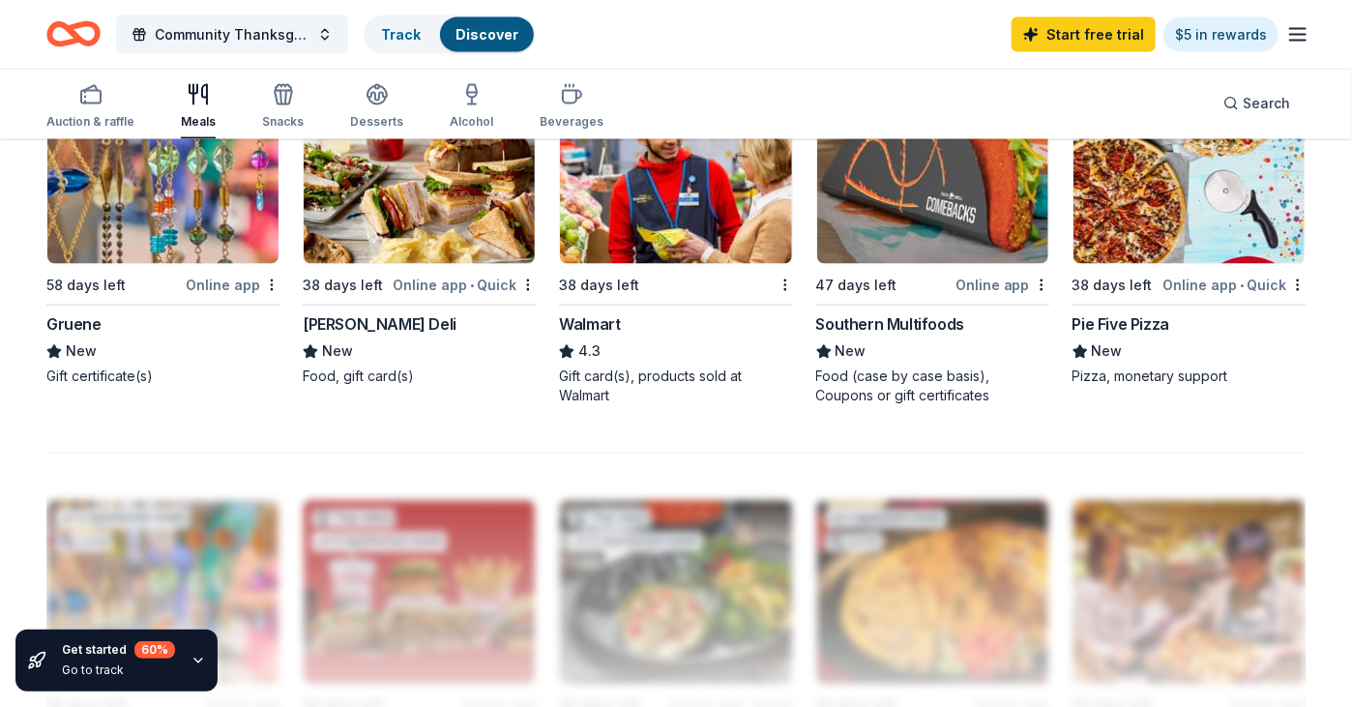
scroll to position [1354, 0]
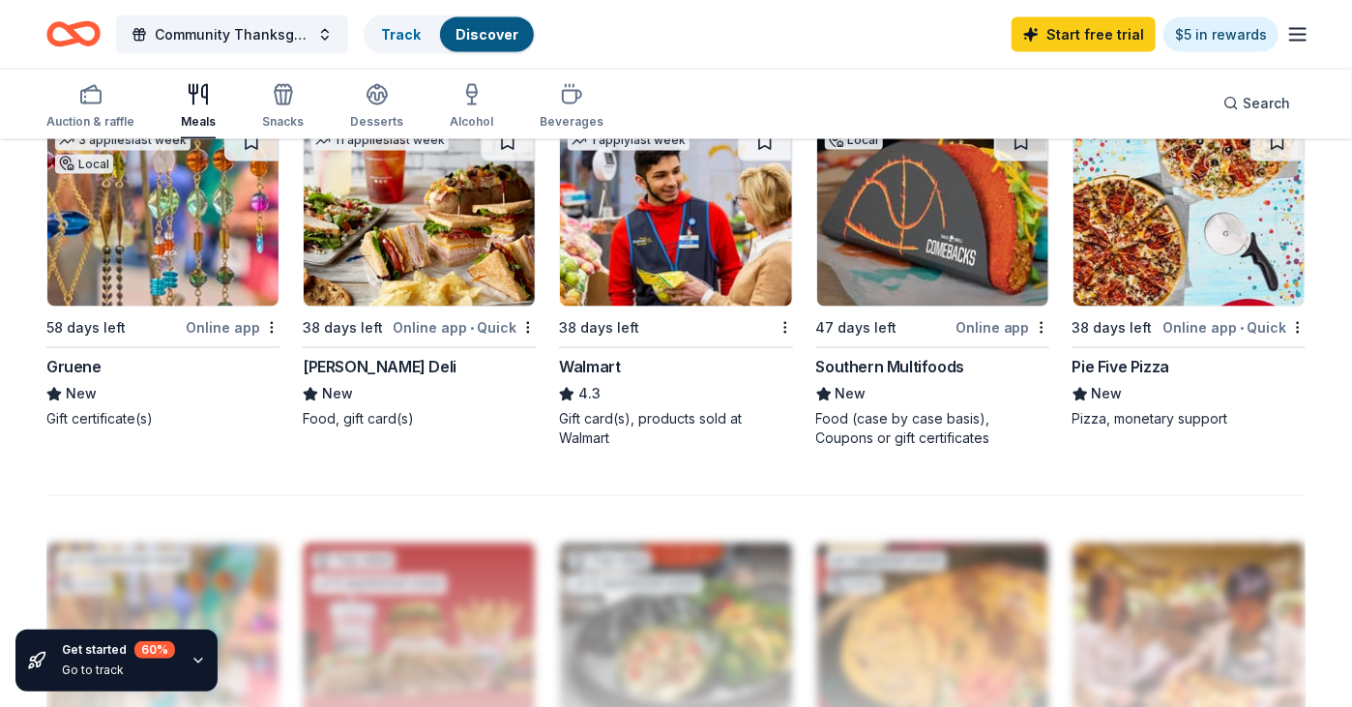
click at [1124, 353] on div "38 days left Online app • Quick Pie Five Pizza New Pizza, monetary support" at bounding box center [1189, 276] width 233 height 308
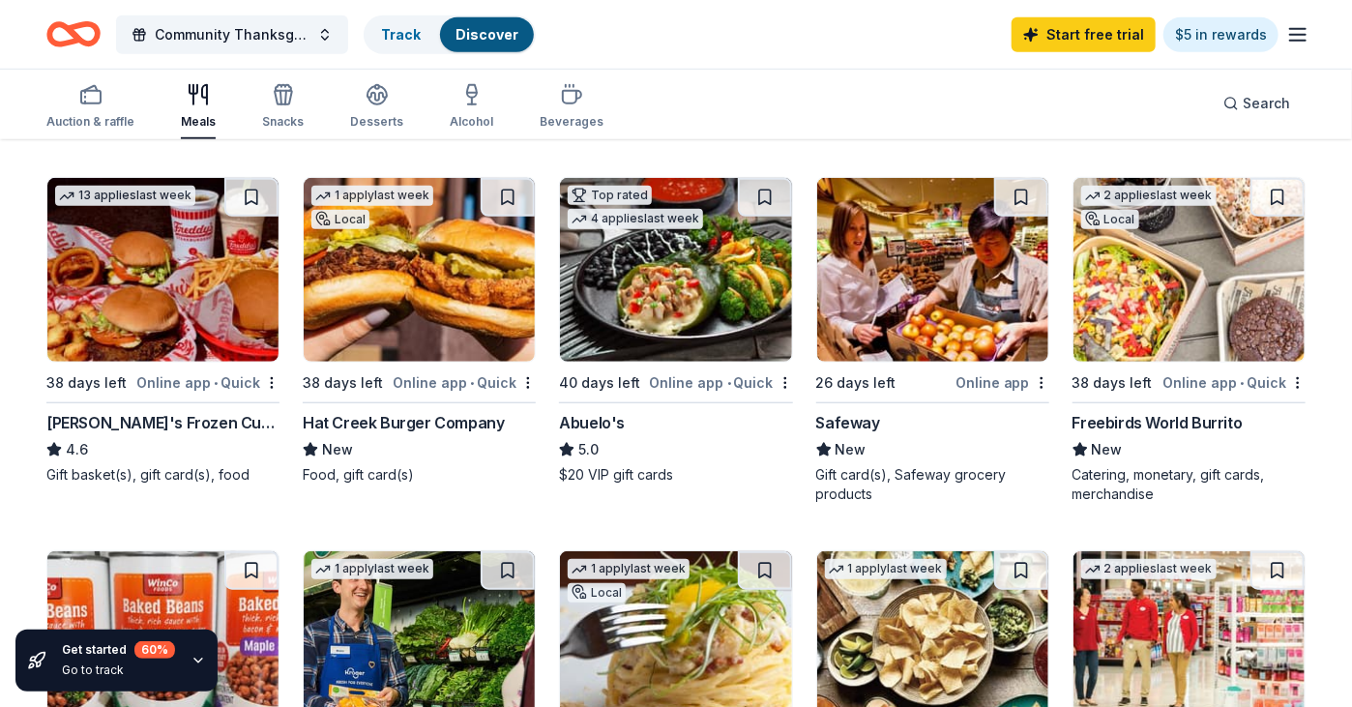
scroll to position [484, 0]
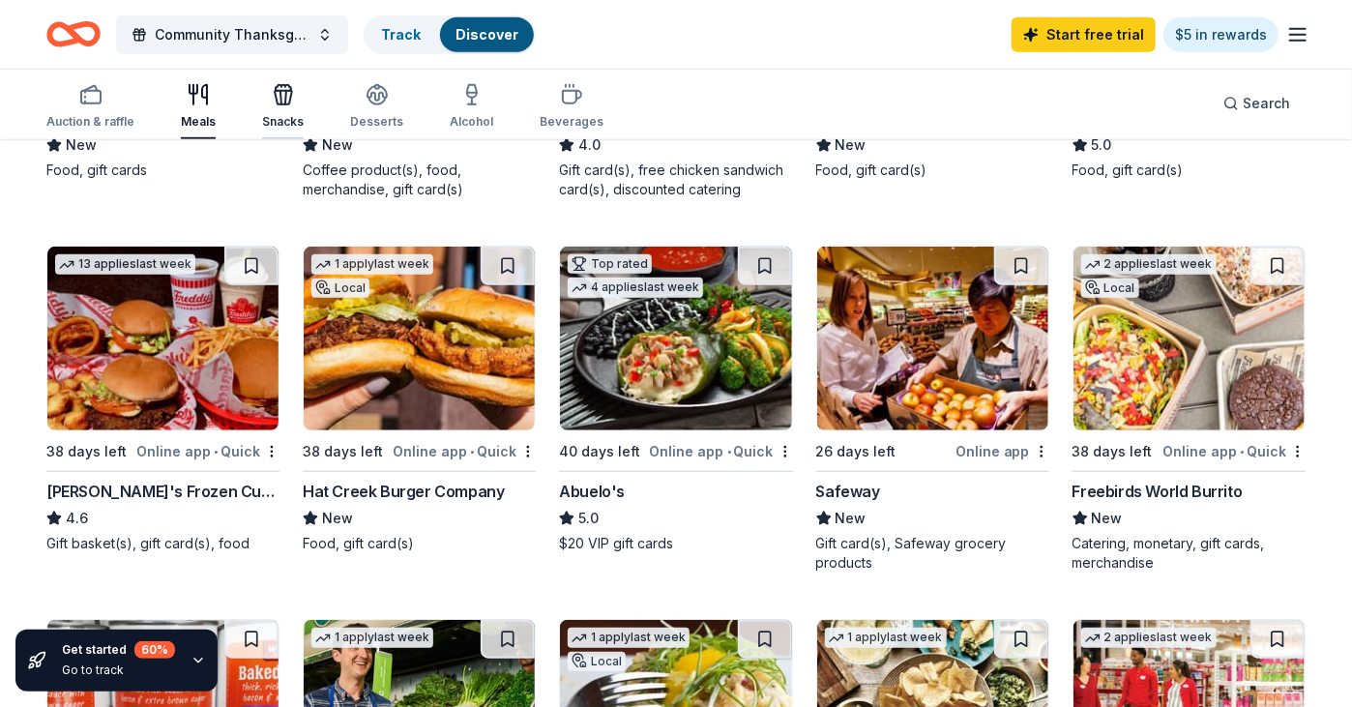
click at [278, 80] on button "Snacks" at bounding box center [283, 107] width 42 height 64
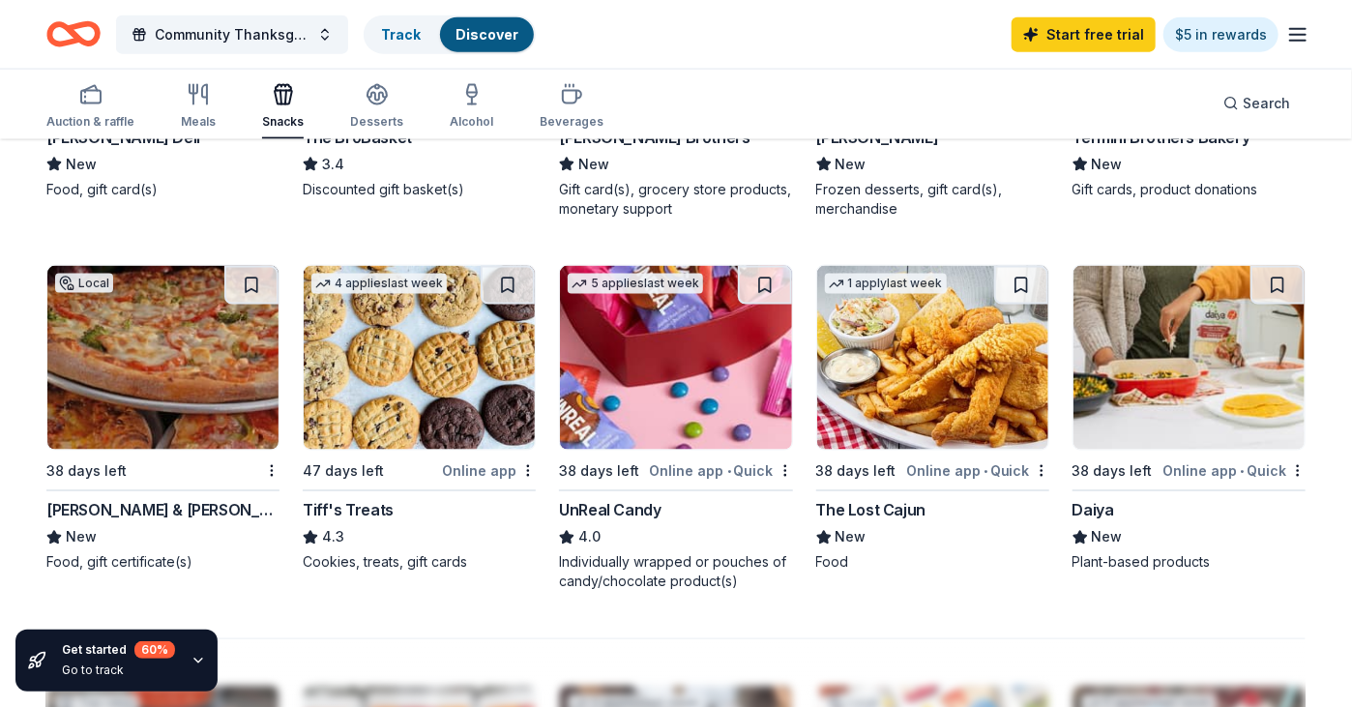
scroll to position [1257, 0]
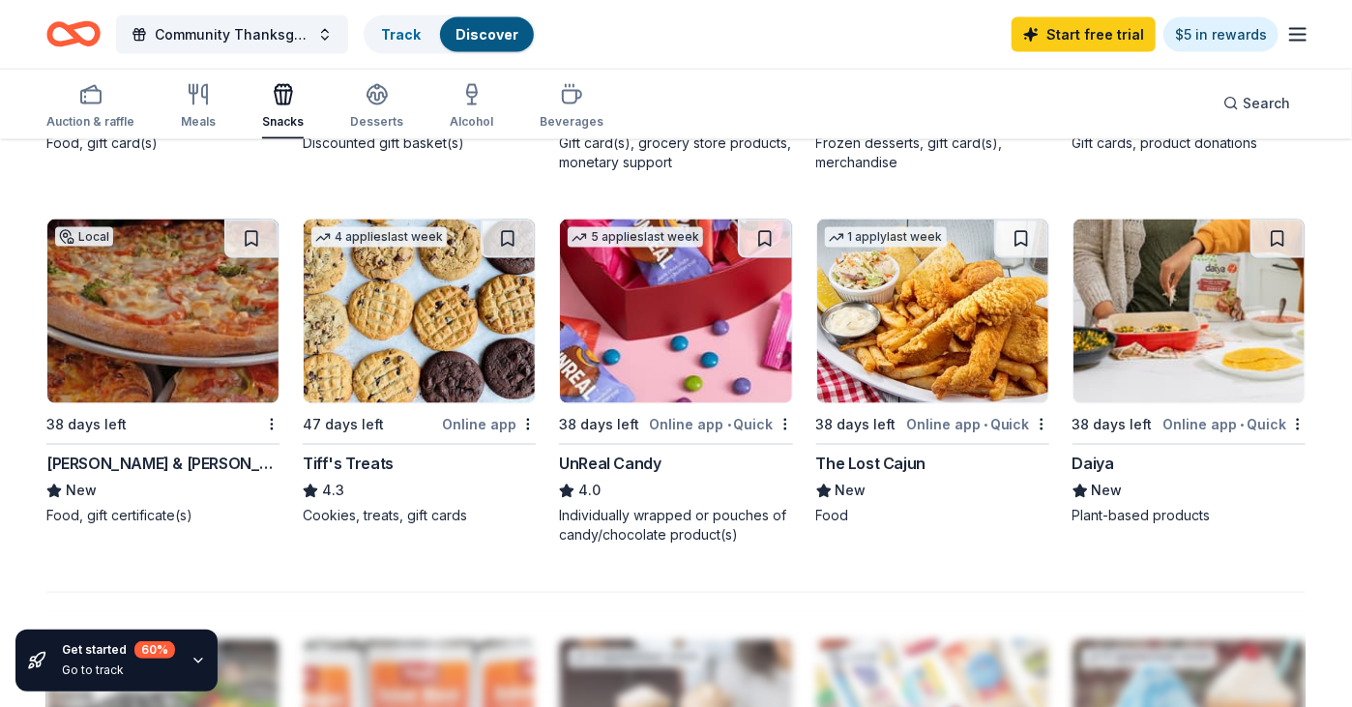
click at [391, 405] on div "4 applies last week 47 days left Online app Tiff's Treats 4.3 Cookies, treats, …" at bounding box center [419, 373] width 233 height 308
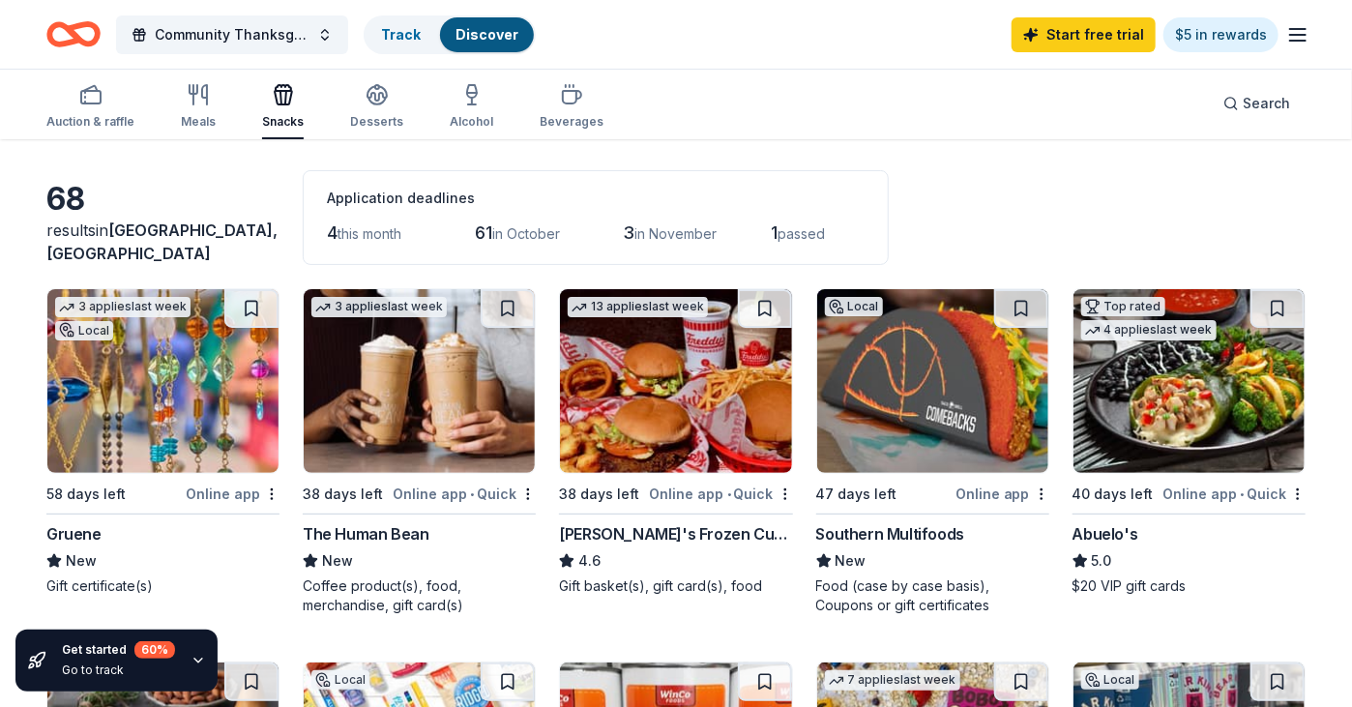
scroll to position [0, 0]
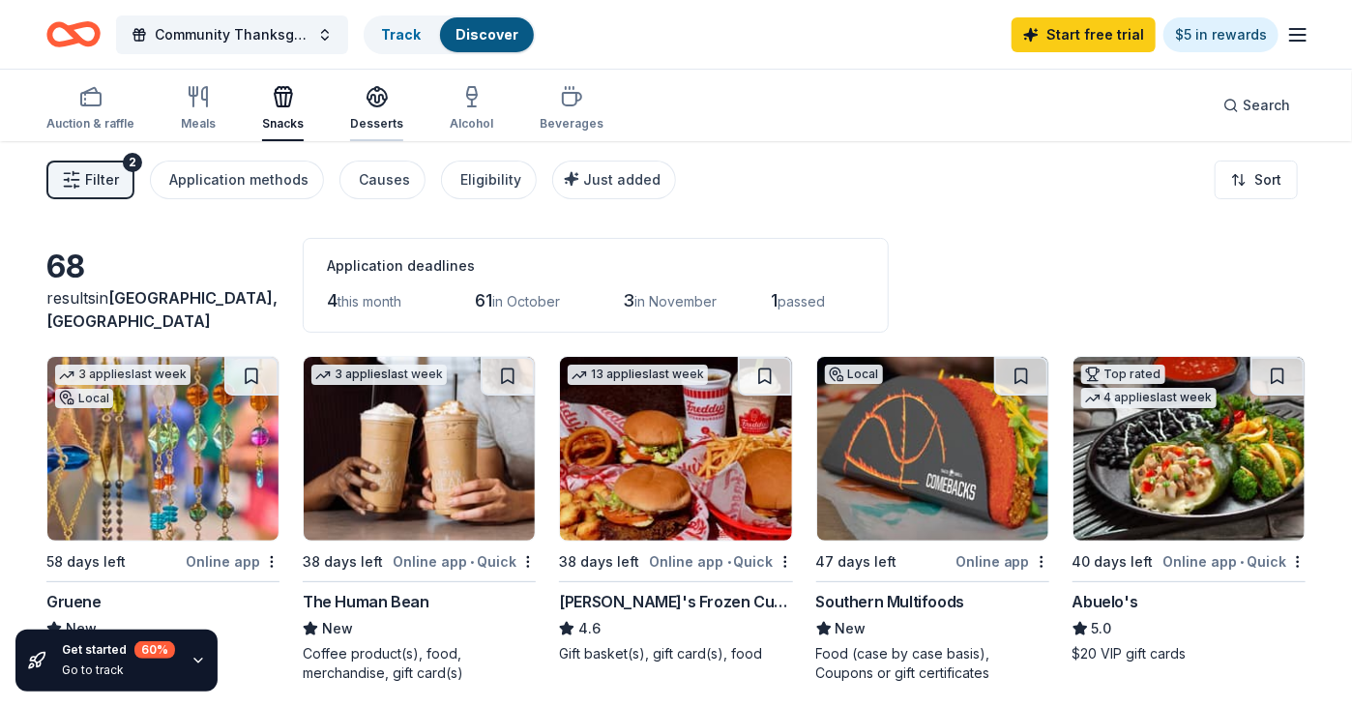
click at [371, 117] on div "Desserts" at bounding box center [376, 123] width 53 height 15
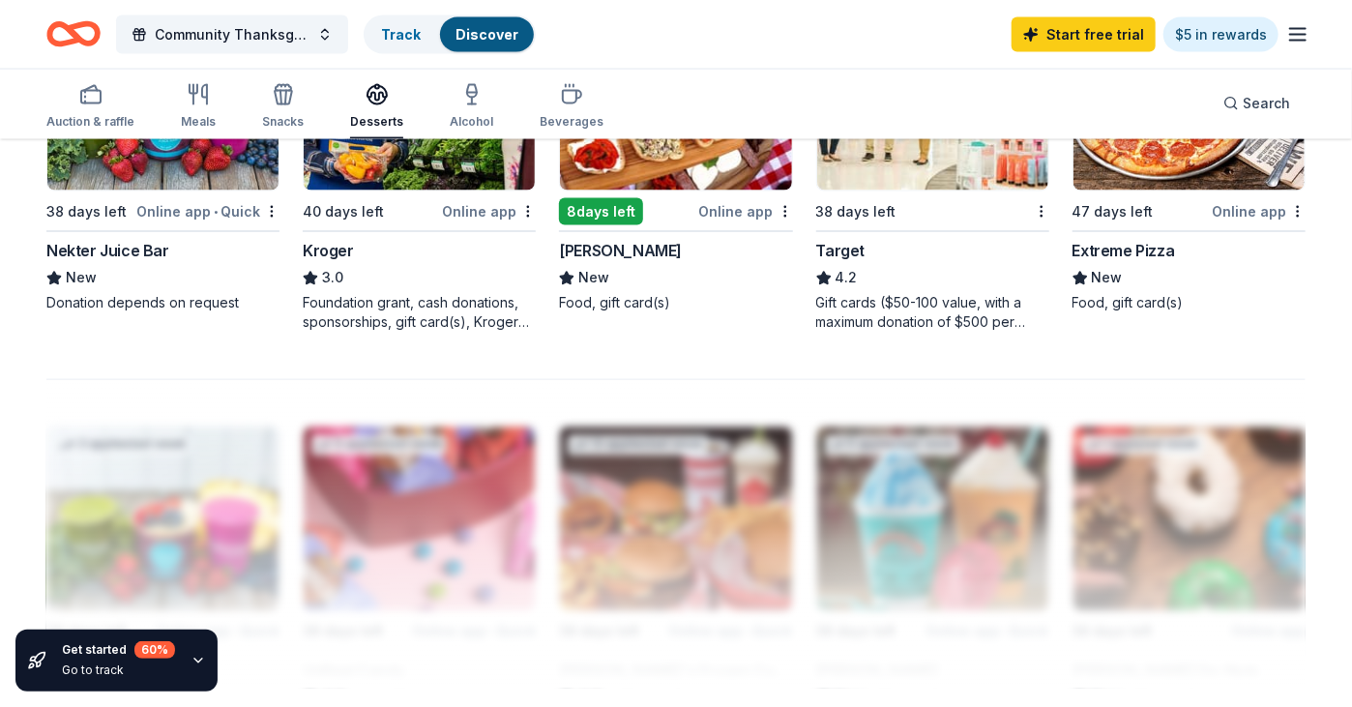
scroll to position [1548, 0]
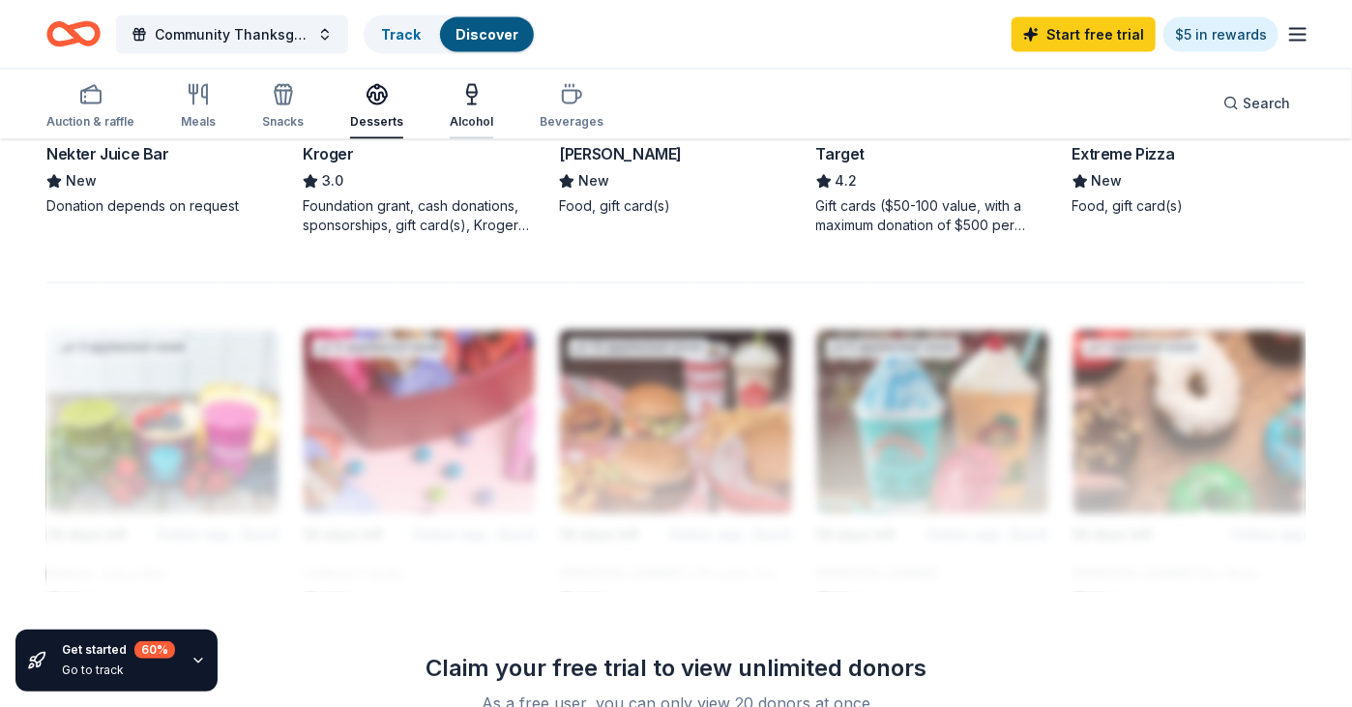
click at [460, 98] on icon "button" at bounding box center [471, 94] width 23 height 23
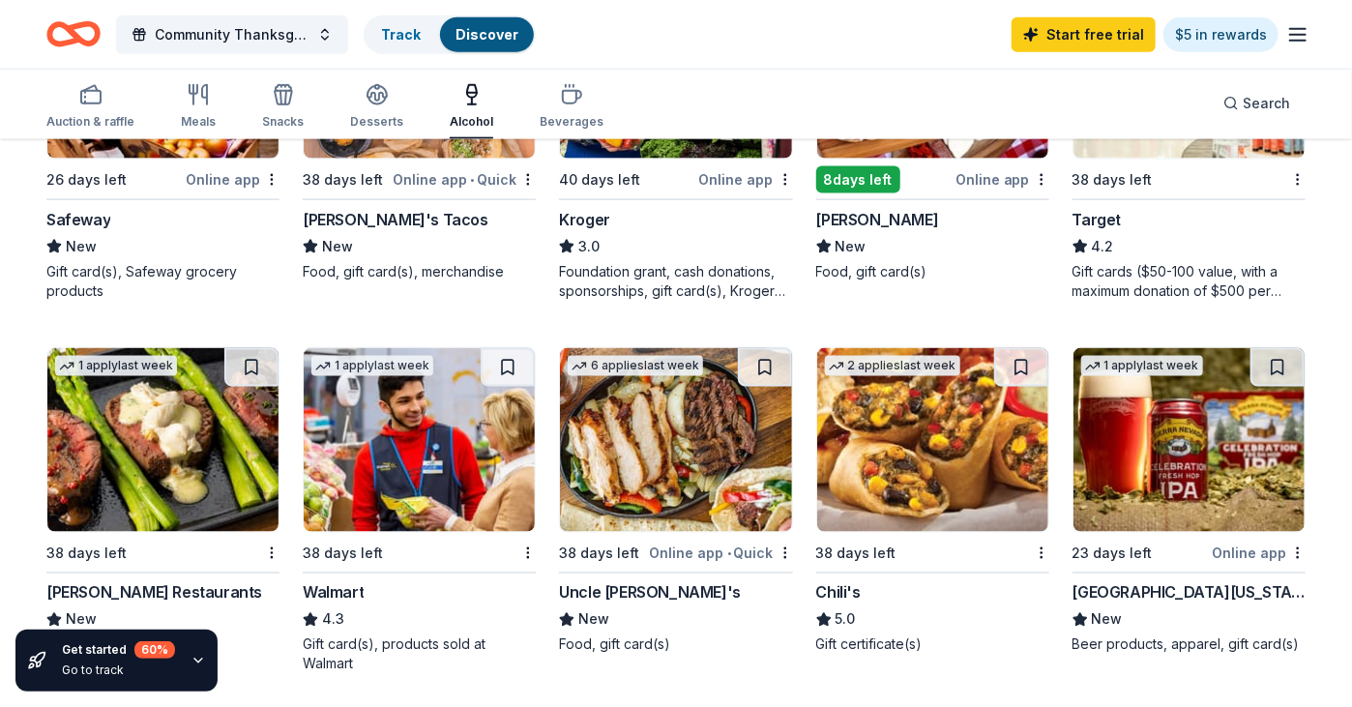
scroll to position [1161, 0]
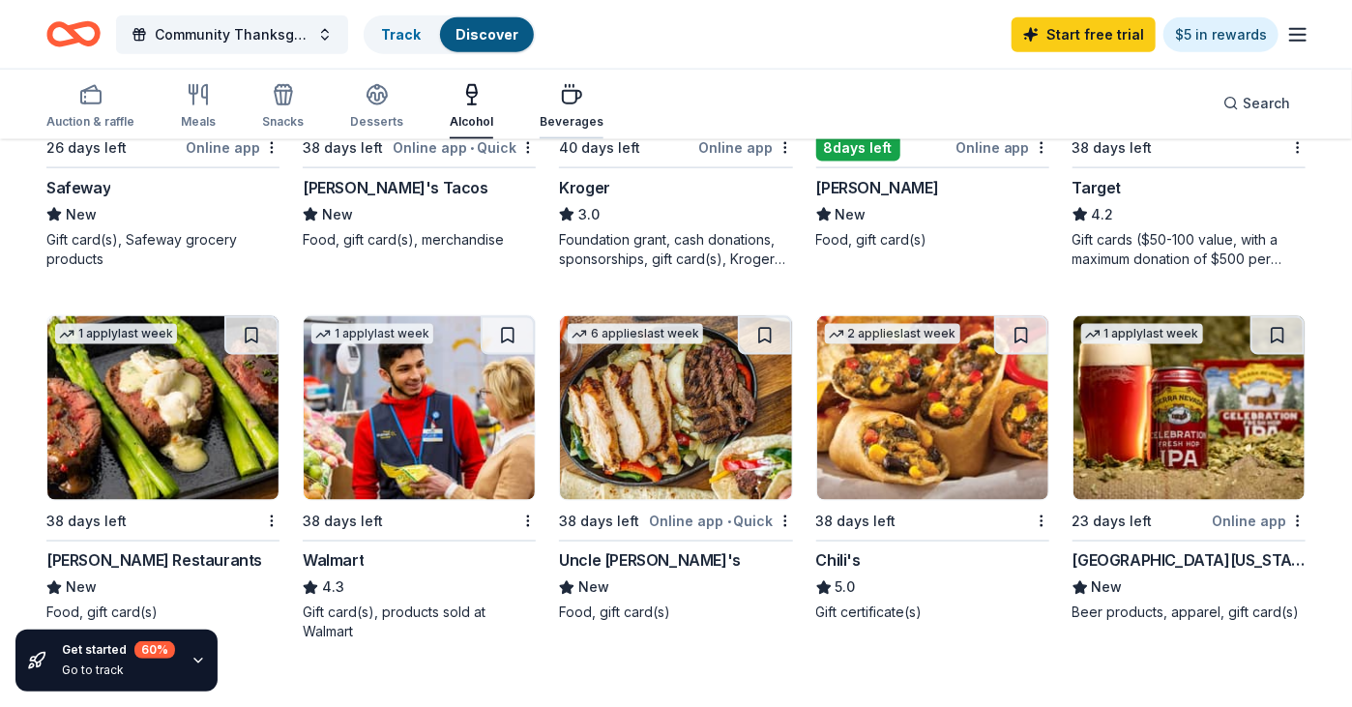
click at [568, 97] on icon "button" at bounding box center [571, 94] width 23 height 23
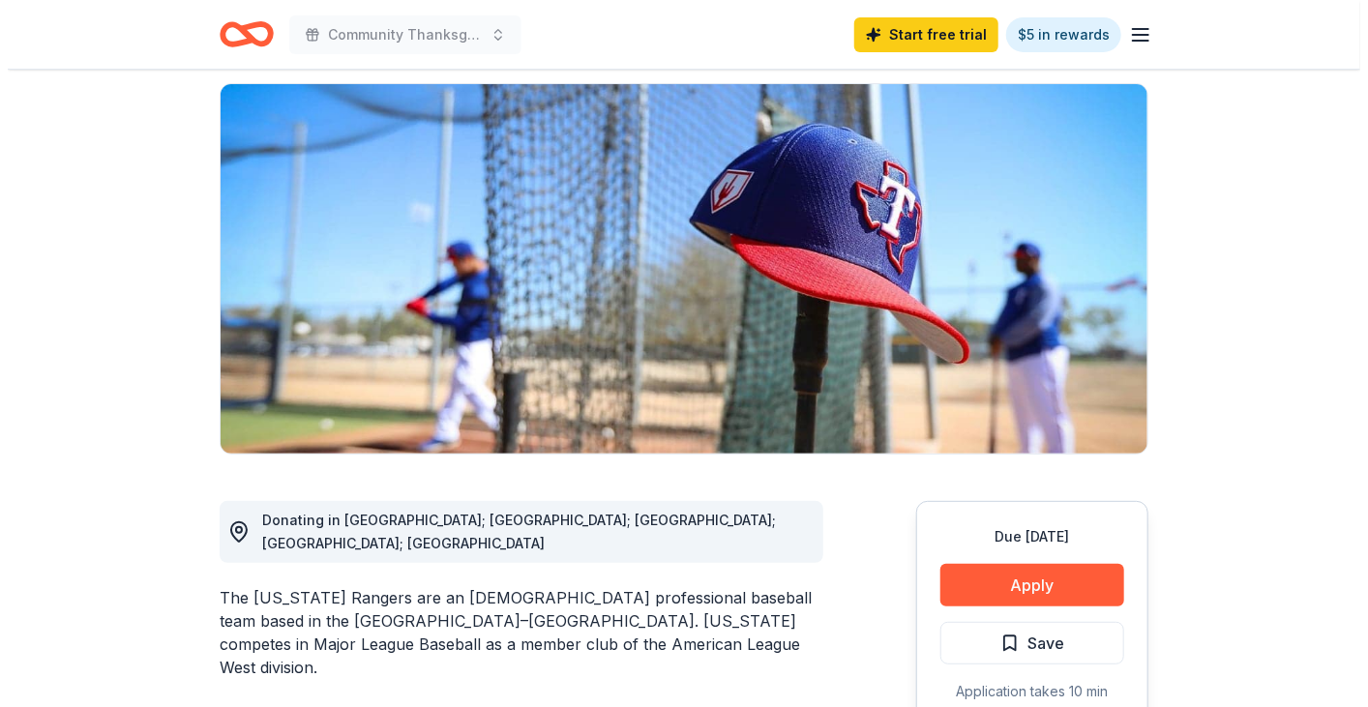
scroll to position [193, 0]
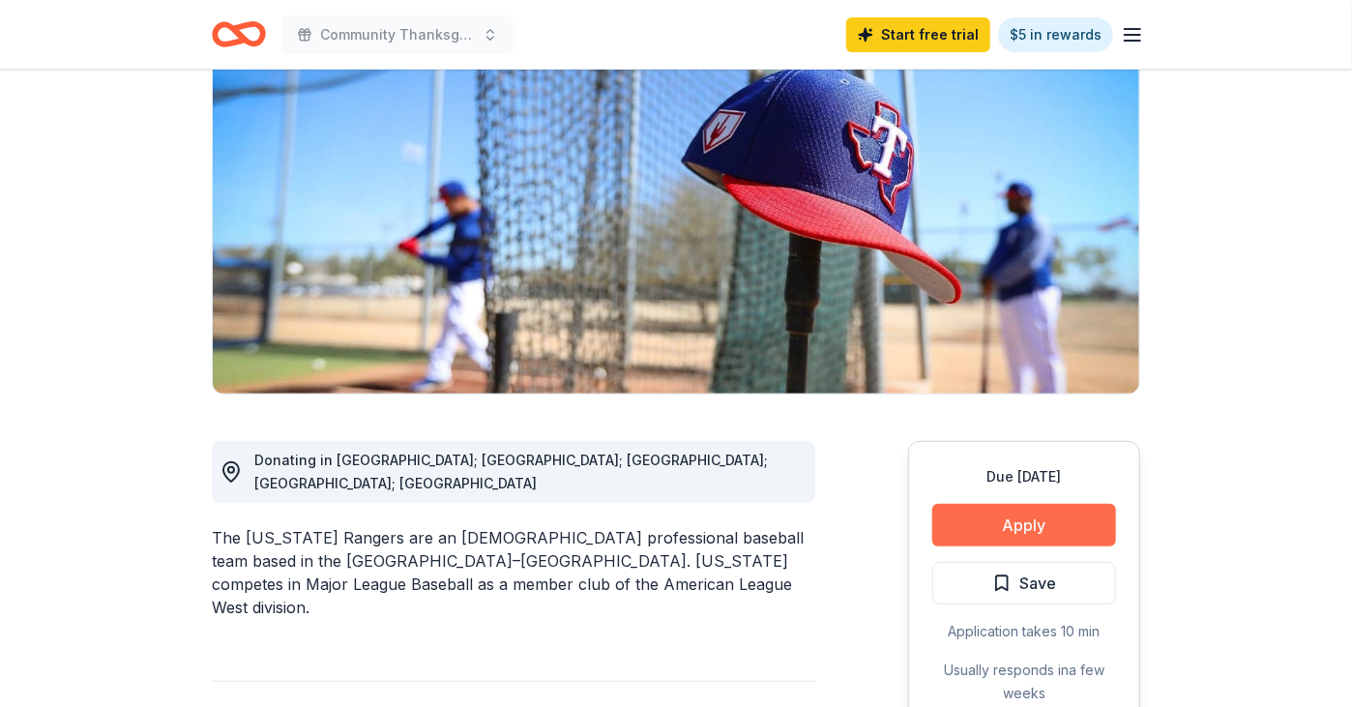
click at [1079, 533] on button "Apply" at bounding box center [1024, 525] width 184 height 43
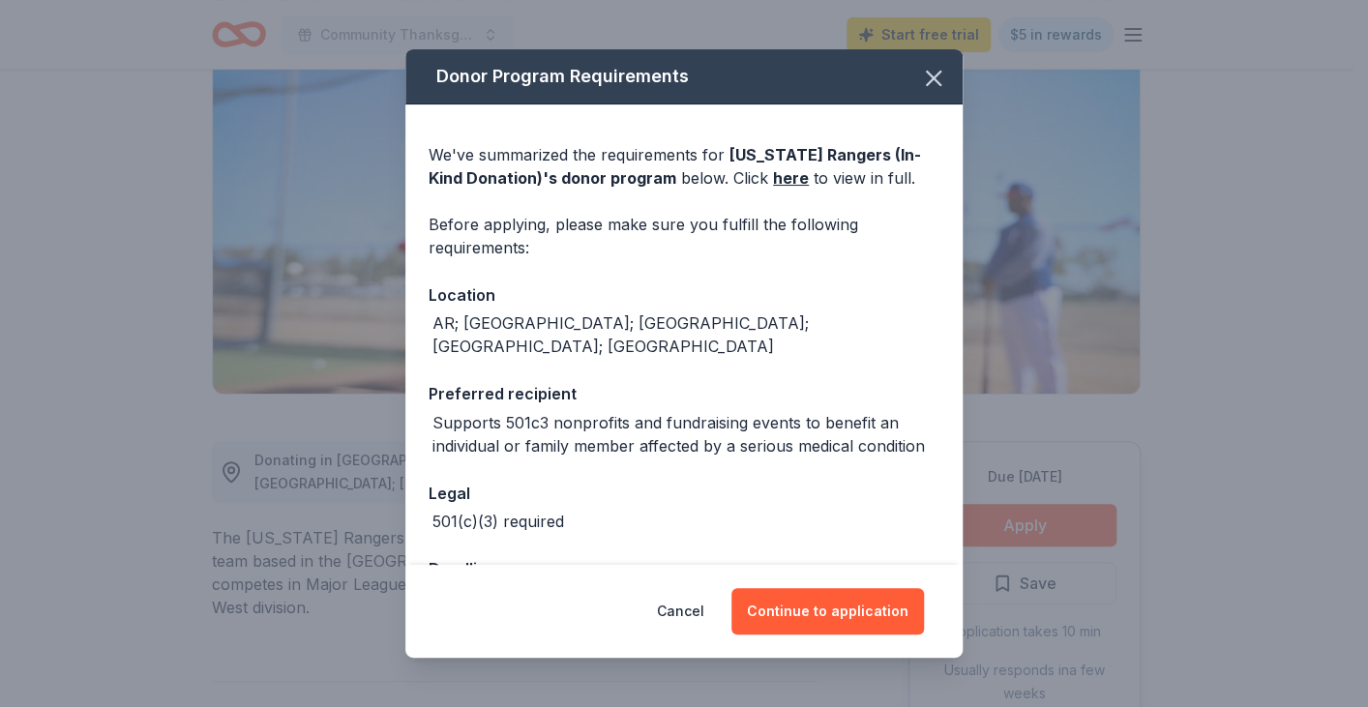
scroll to position [70, 0]
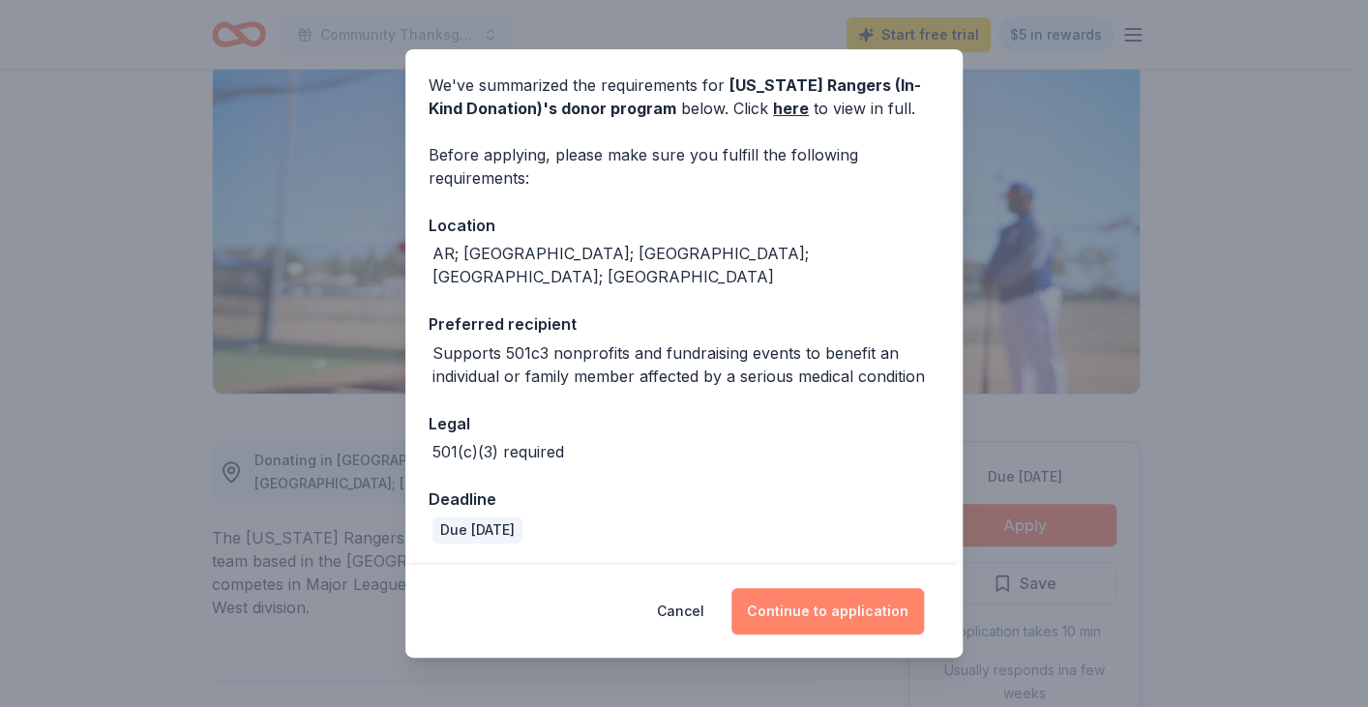
click at [829, 608] on button "Continue to application" at bounding box center [827, 611] width 192 height 46
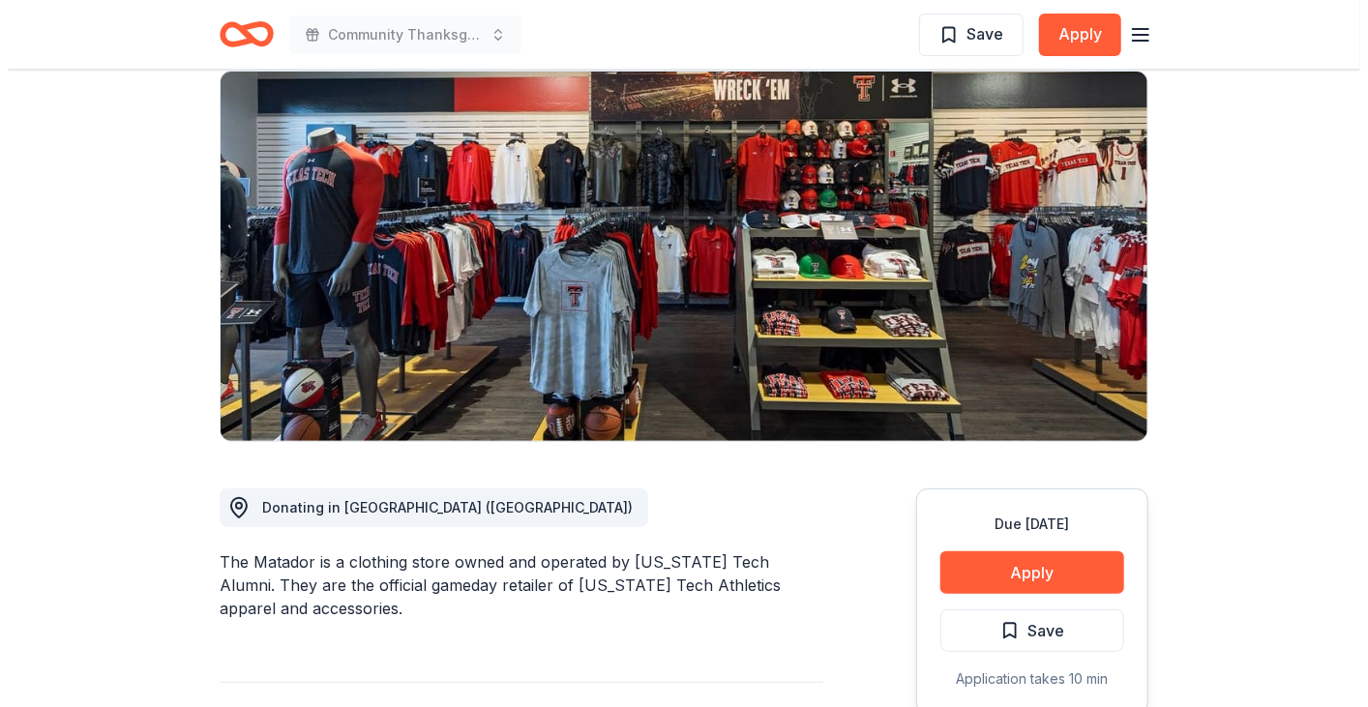
scroll to position [193, 0]
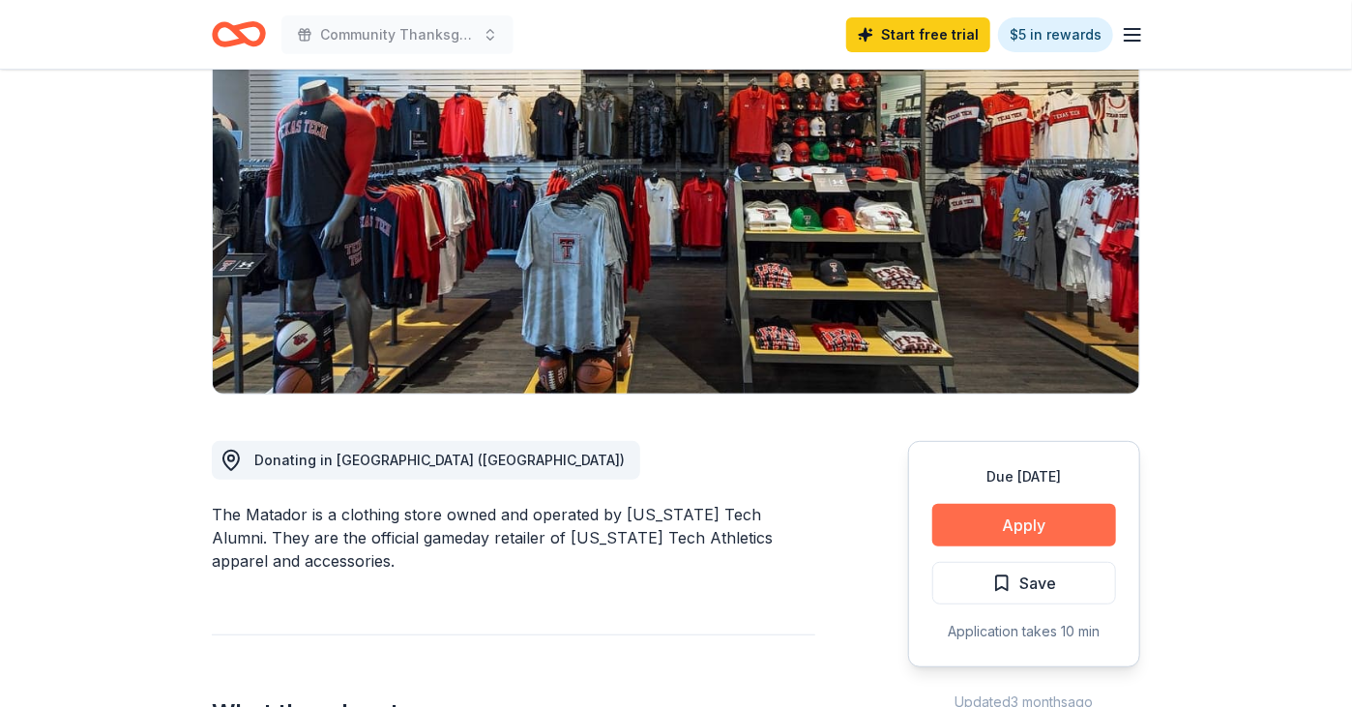
click at [1008, 529] on button "Apply" at bounding box center [1024, 525] width 184 height 43
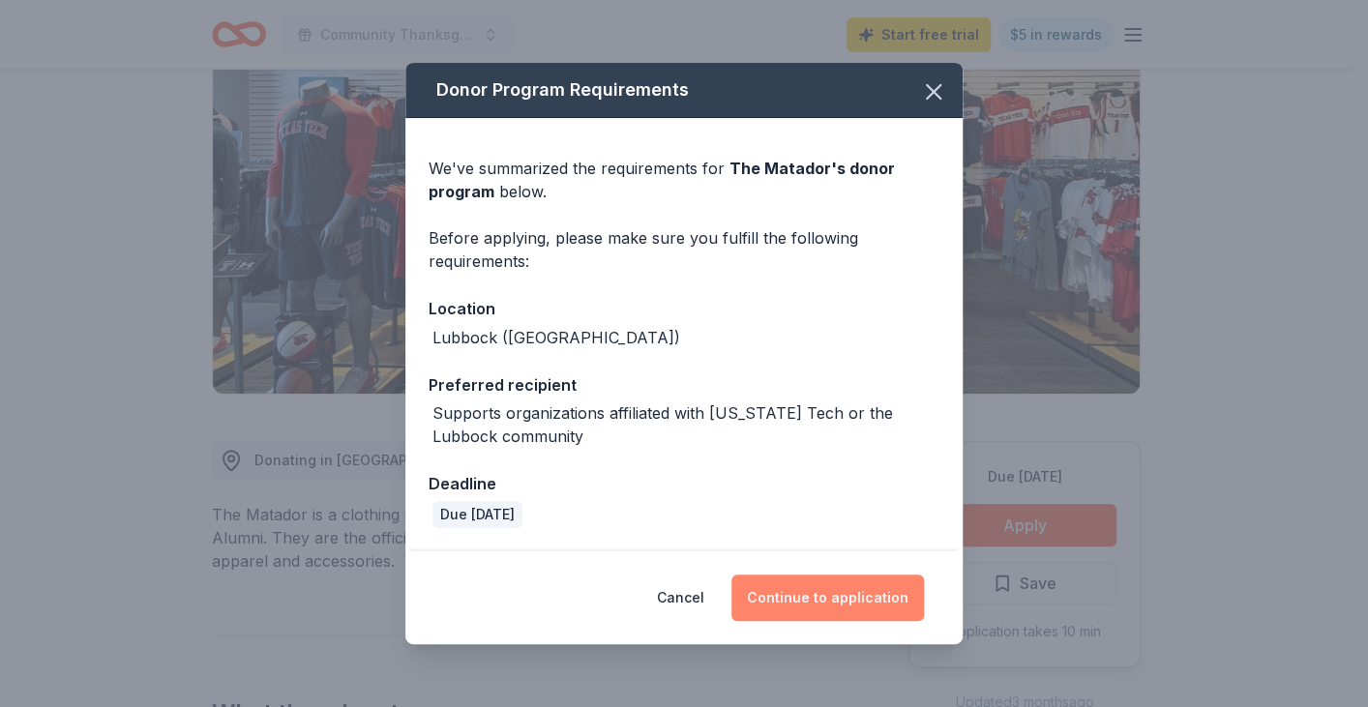
click at [828, 592] on button "Continue to application" at bounding box center [827, 598] width 192 height 46
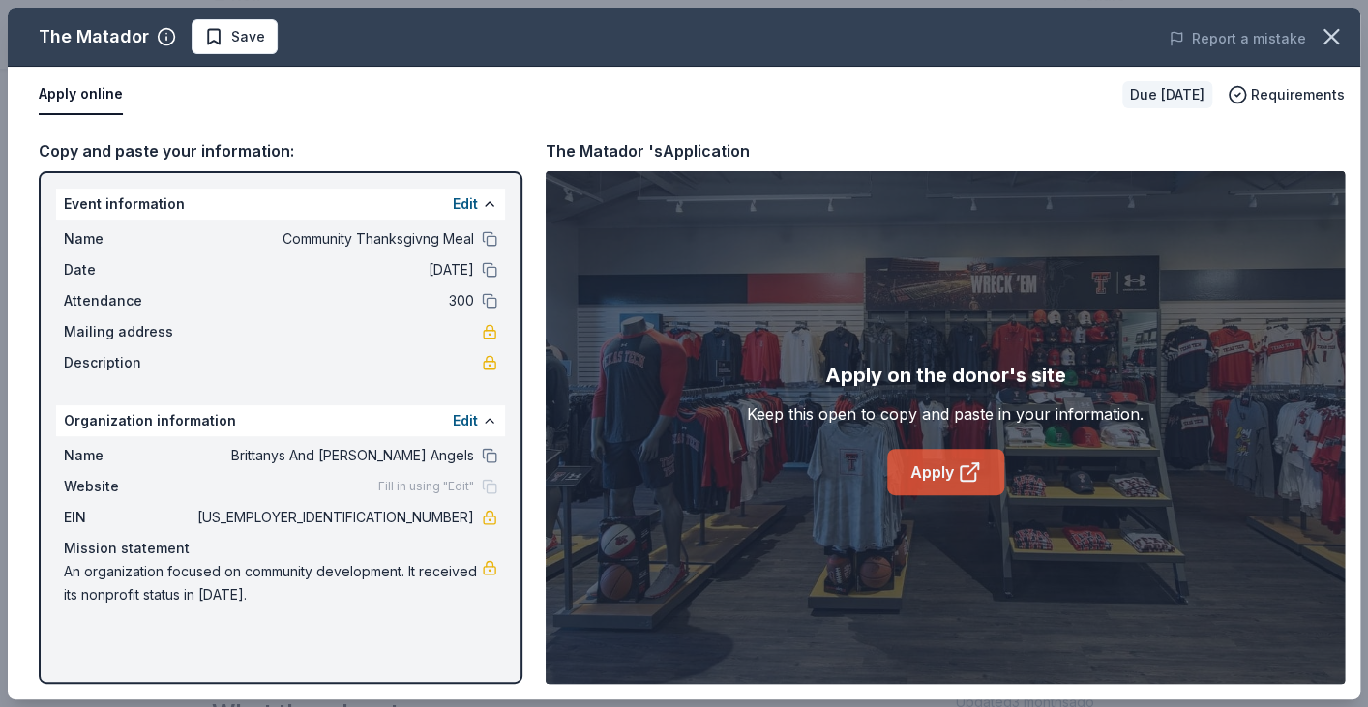
click at [962, 476] on icon at bounding box center [969, 471] width 23 height 23
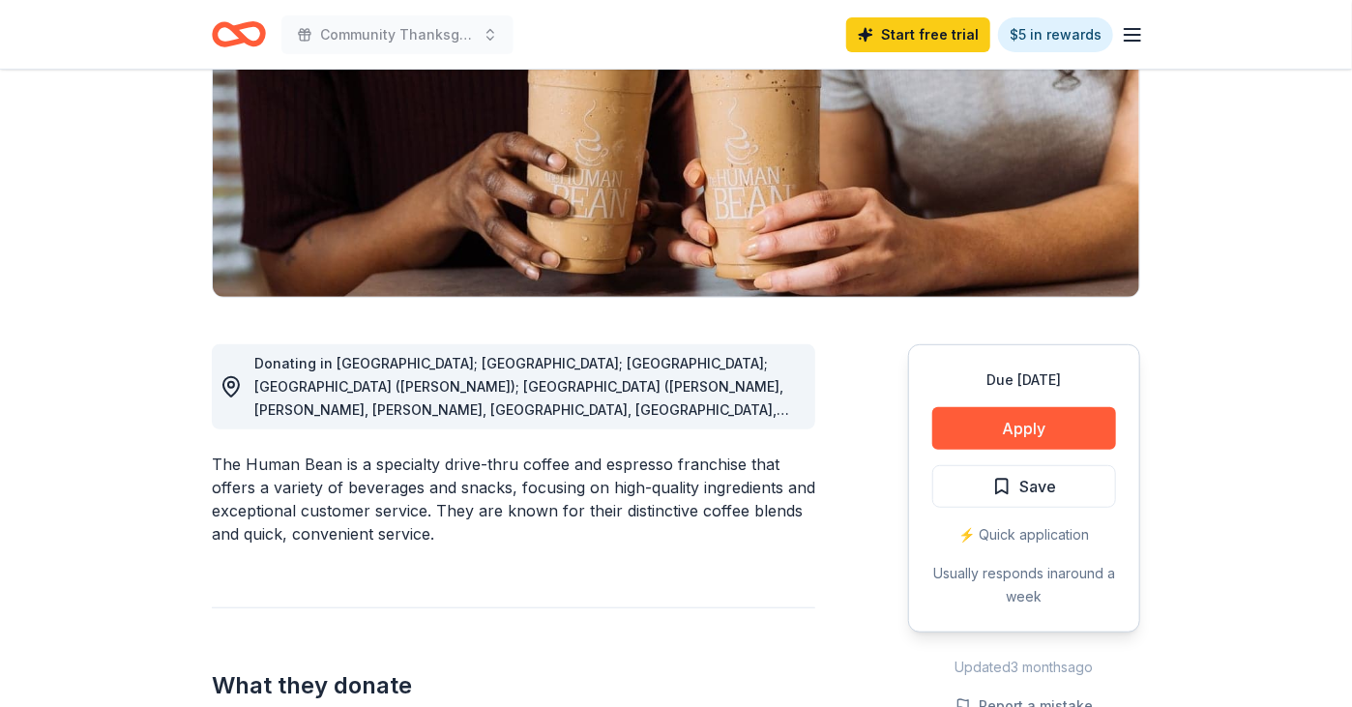
scroll to position [387, 0]
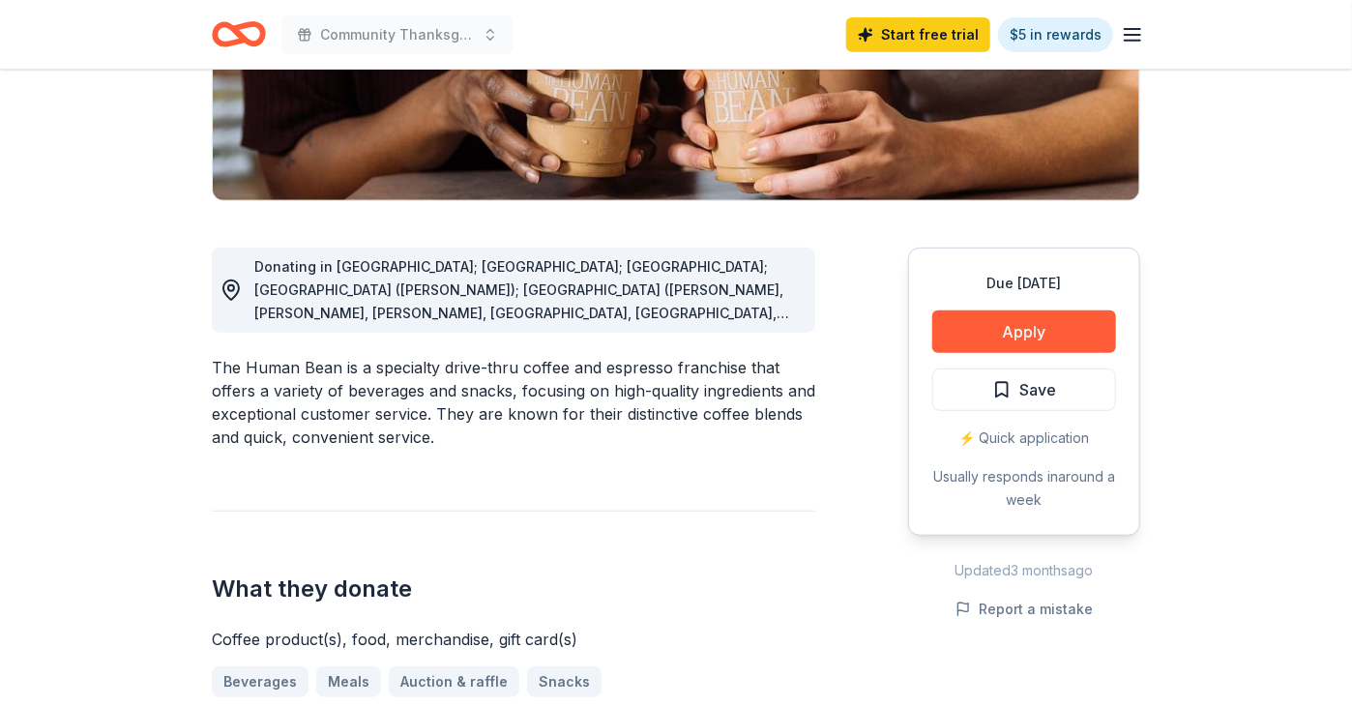
click at [730, 307] on span "Donating in AZ; CA; CO; FL (Marianna); GA (Alpharetta, Columbus, Cummings, Daws…" at bounding box center [521, 475] width 535 height 434
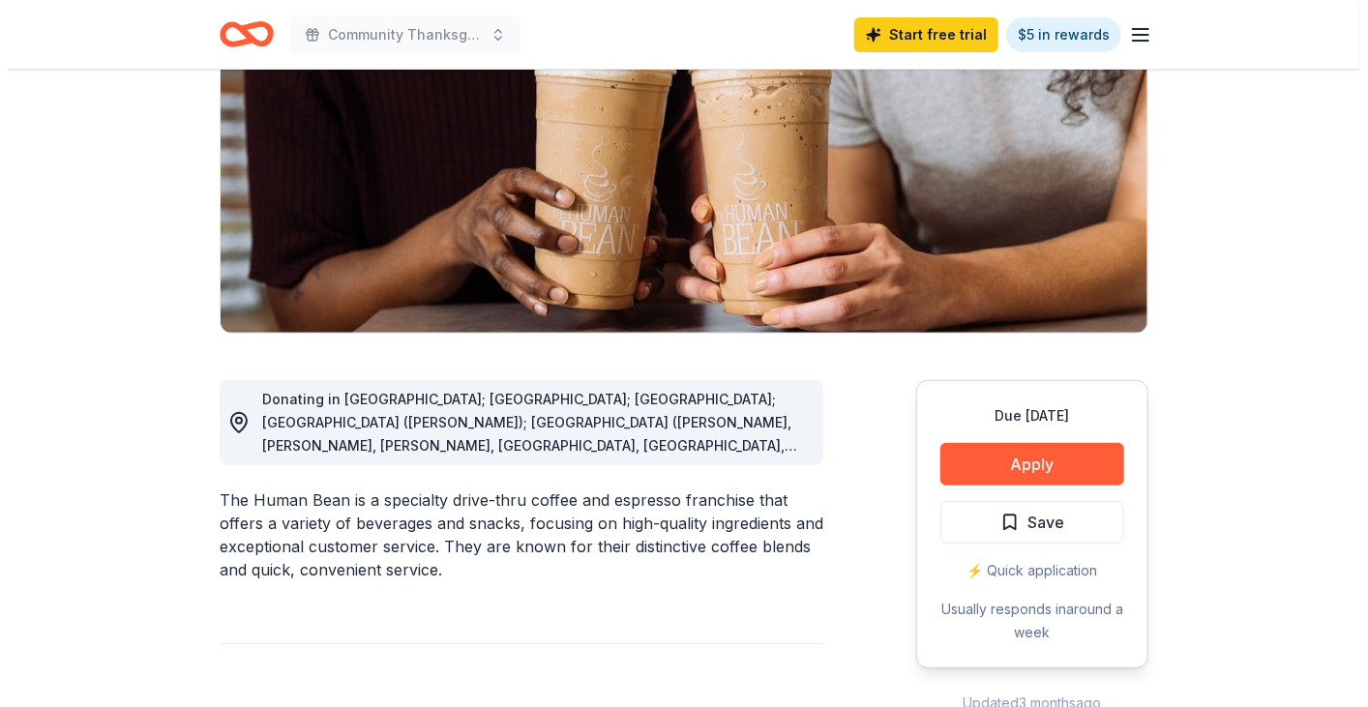
scroll to position [290, 0]
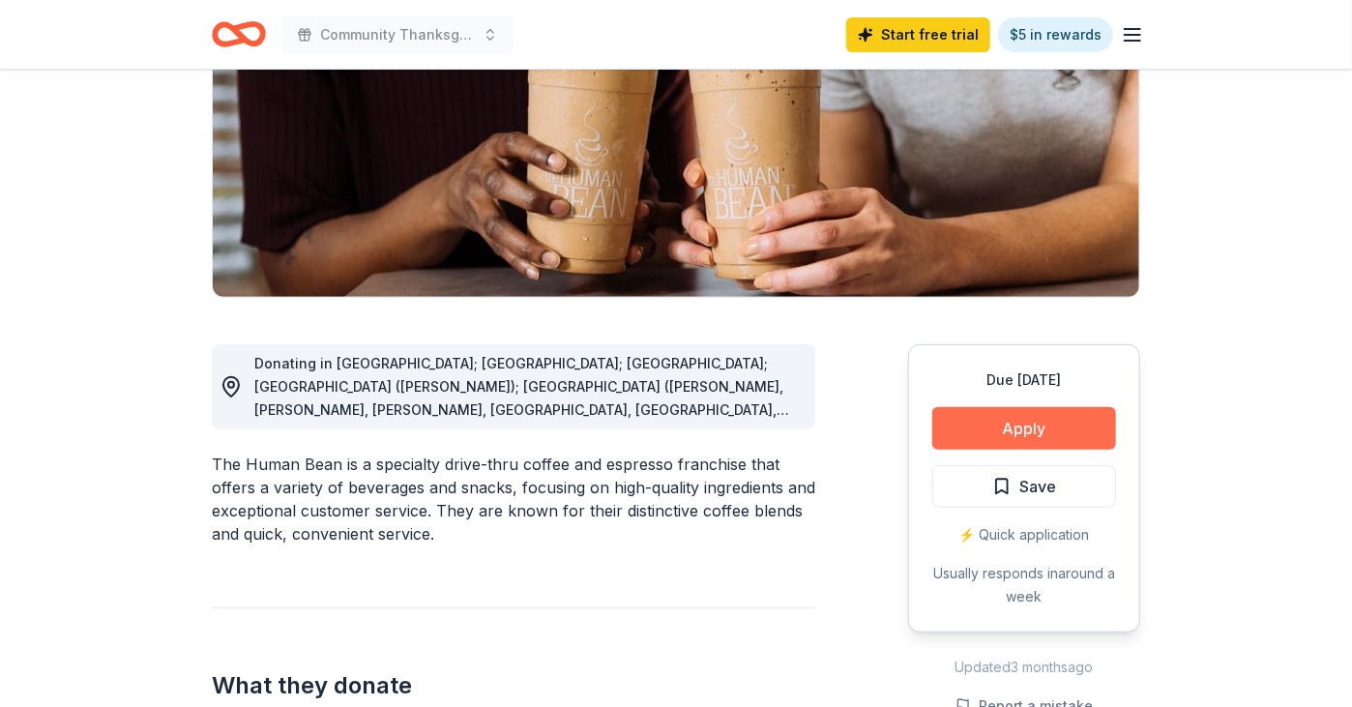
click at [1057, 420] on button "Apply" at bounding box center [1024, 428] width 184 height 43
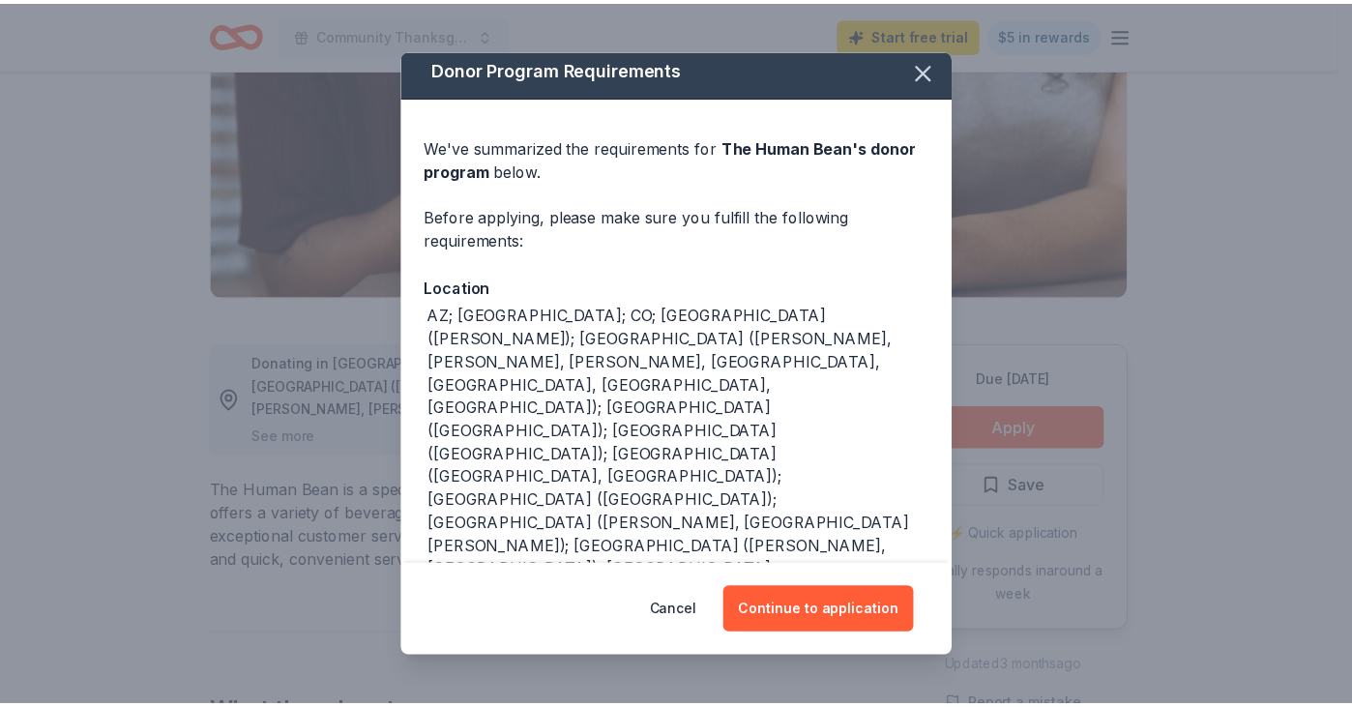
scroll to position [0, 0]
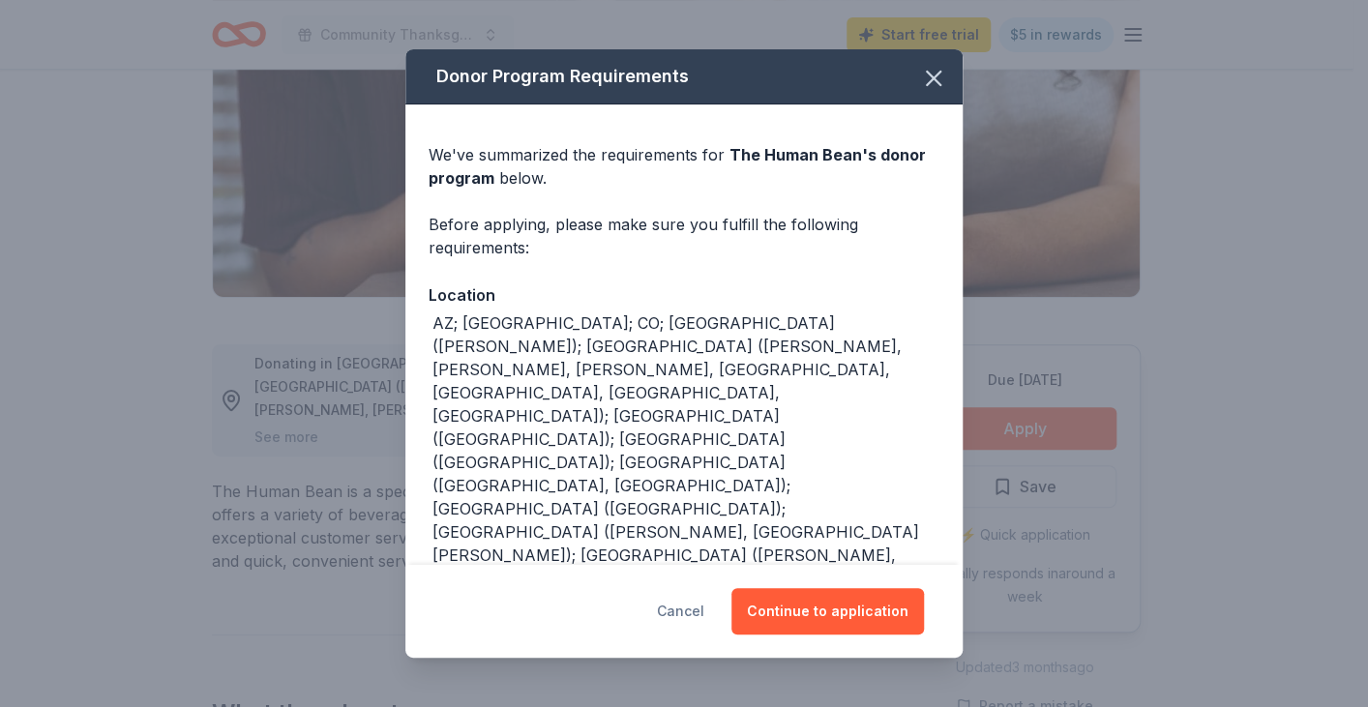
click at [693, 610] on button "Cancel" at bounding box center [680, 611] width 47 height 46
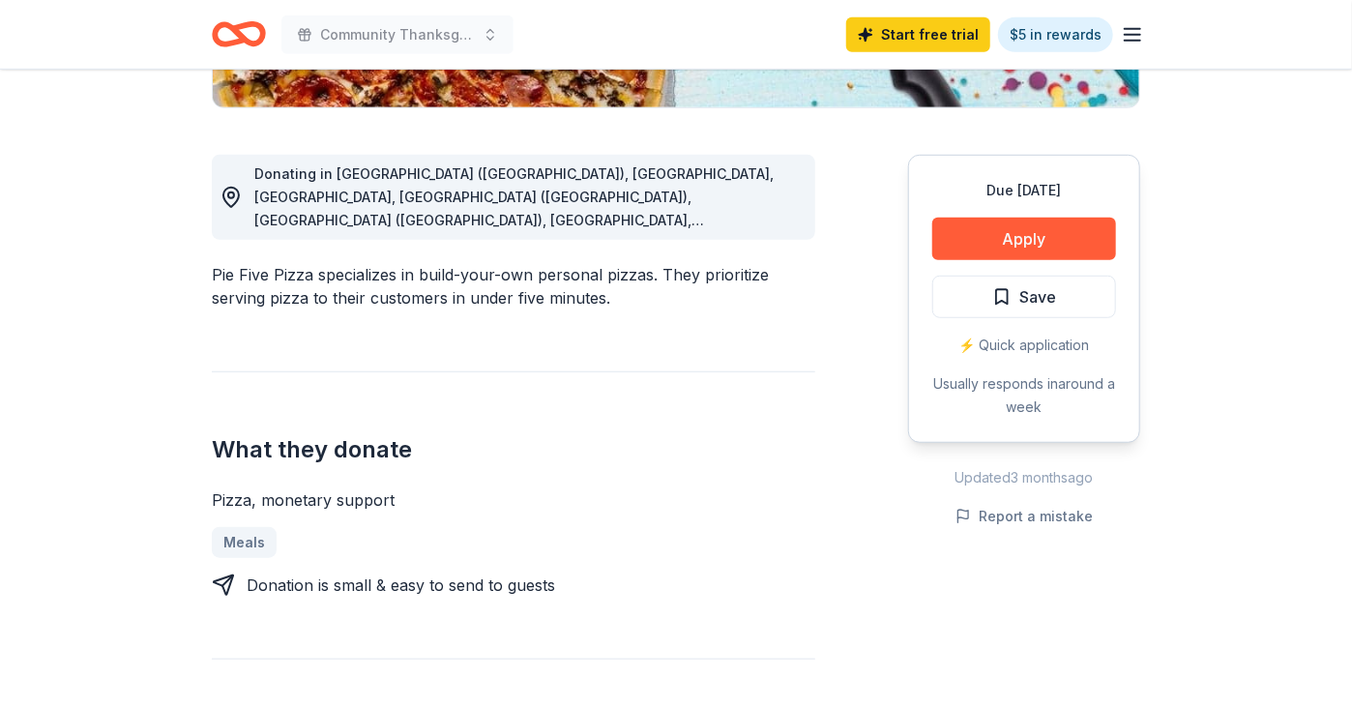
scroll to position [484, 0]
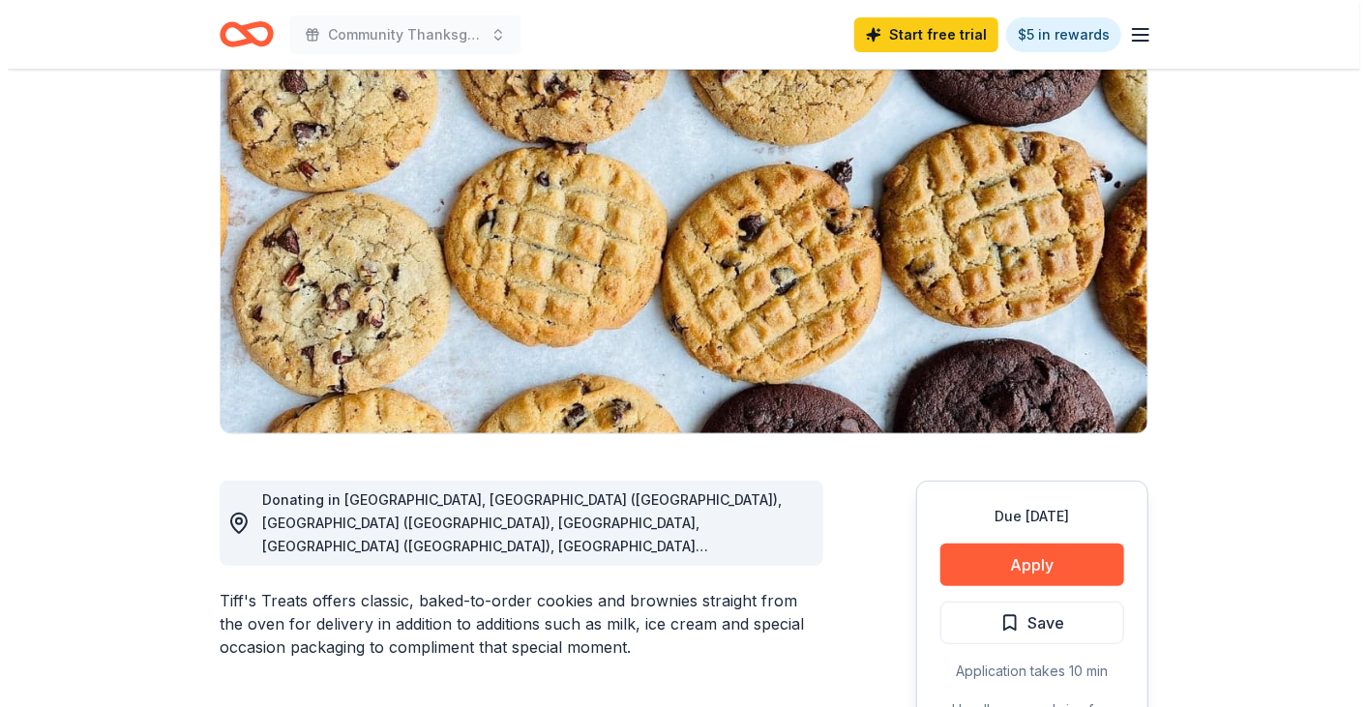
scroll to position [193, 0]
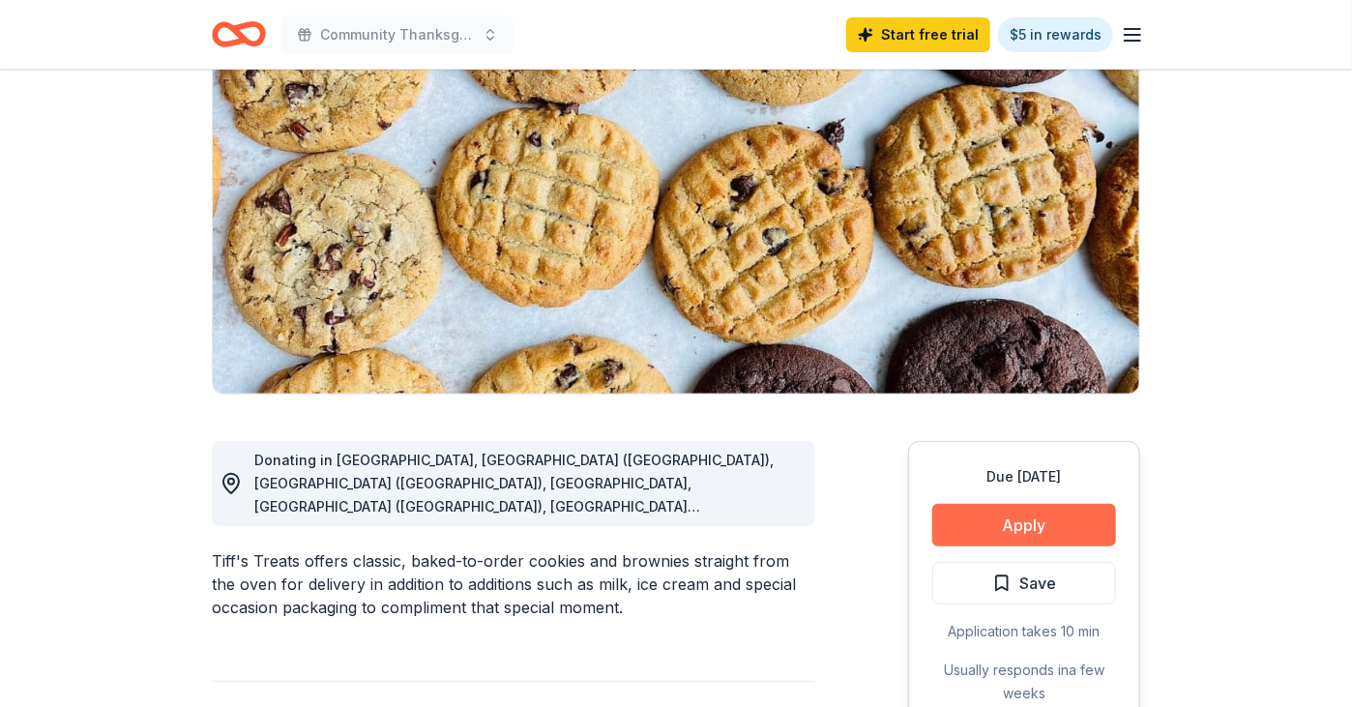
click at [1036, 530] on button "Apply" at bounding box center [1024, 525] width 184 height 43
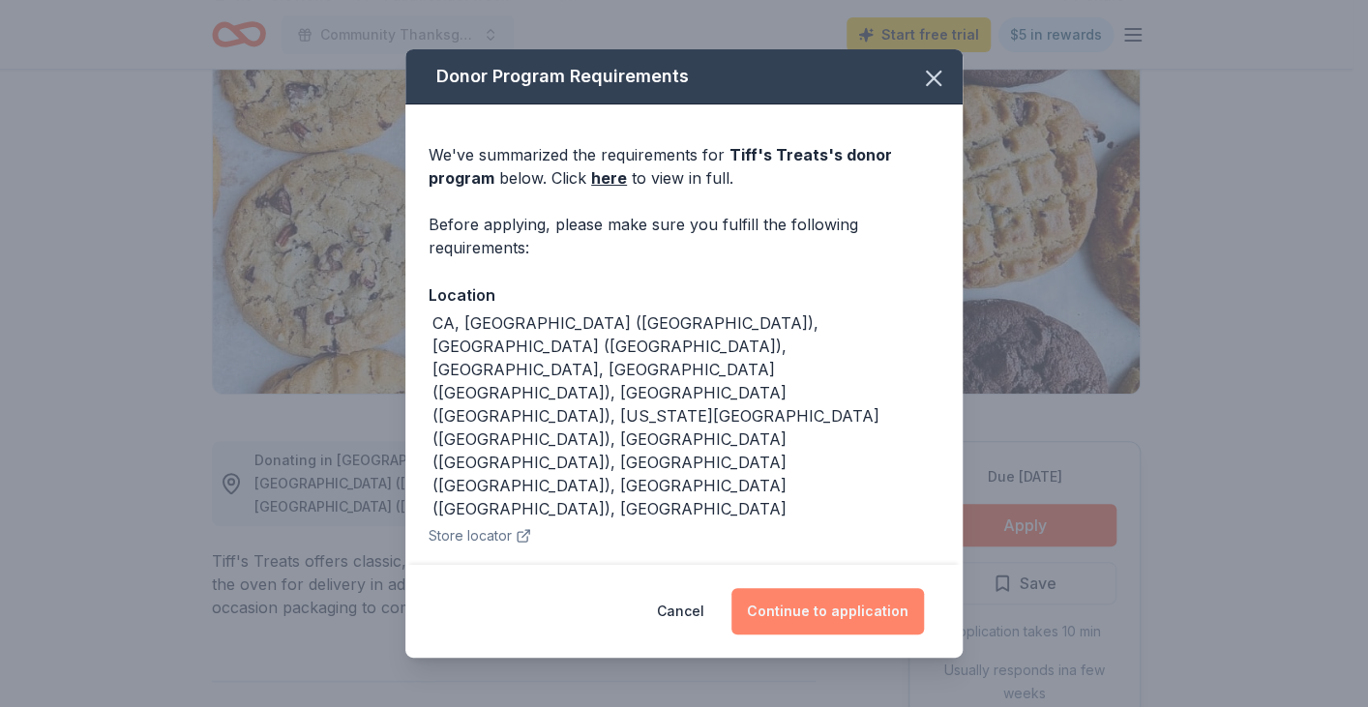
click at [812, 606] on button "Continue to application" at bounding box center [827, 611] width 192 height 46
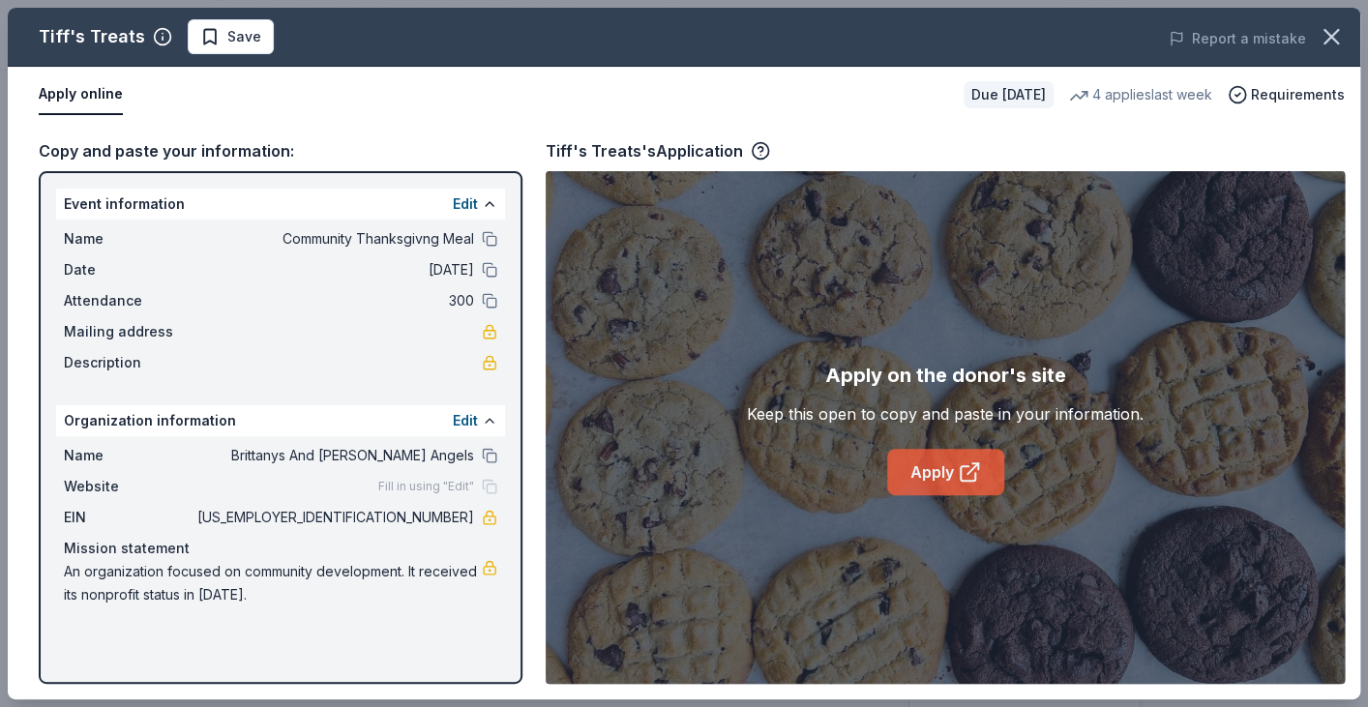
click at [959, 468] on icon at bounding box center [969, 471] width 23 height 23
click at [946, 458] on link "Apply" at bounding box center [945, 472] width 117 height 46
